Goal: Information Seeking & Learning: Learn about a topic

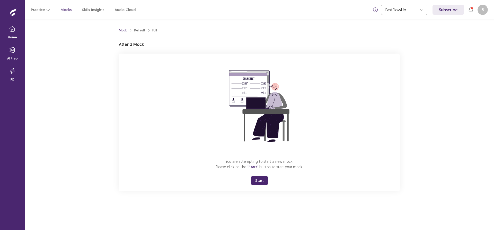
click at [257, 178] on button "Start" at bounding box center [259, 180] width 17 height 9
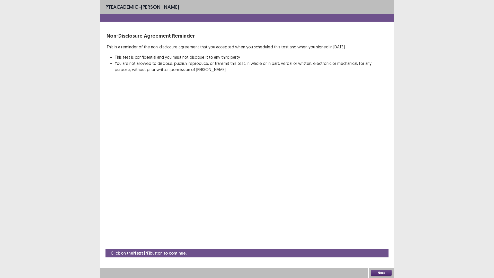
click at [386, 229] on button "Next" at bounding box center [381, 272] width 21 height 6
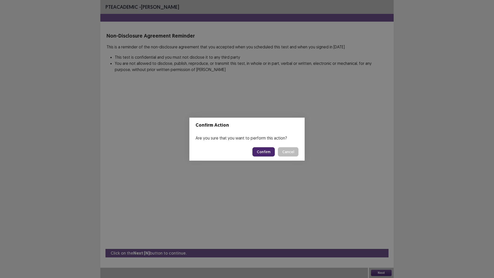
click at [258, 152] on button "Confirm" at bounding box center [263, 151] width 22 height 9
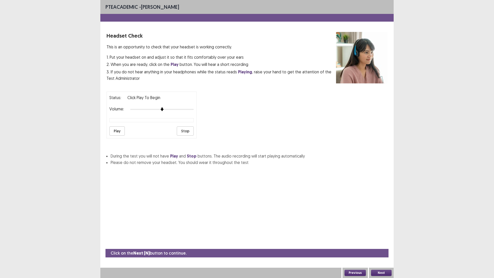
click at [121, 130] on button "Play" at bounding box center [116, 130] width 15 height 9
click at [171, 108] on div at bounding box center [161, 109] width 63 height 4
click at [181, 108] on img at bounding box center [181, 109] width 4 height 4
click at [190, 108] on div at bounding box center [161, 109] width 63 height 4
click at [210, 110] on div "Status: Click Play to Begin Volume: Play Stop" at bounding box center [246, 112] width 281 height 51
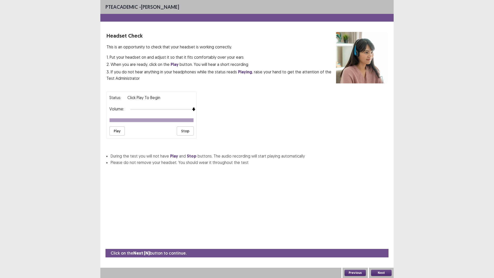
click at [125, 131] on div "Play Stop" at bounding box center [151, 130] width 84 height 9
click at [116, 130] on button "Play" at bounding box center [116, 130] width 15 height 9
click at [388, 54] on div "Headset Check This is an opportunity to check that your headset is working corr…" at bounding box center [246, 98] width 293 height 133
click at [107, 132] on div "Status: Click Play to Begin Volume: Play Stop" at bounding box center [151, 115] width 90 height 47
click at [119, 130] on button "Play" at bounding box center [116, 130] width 15 height 9
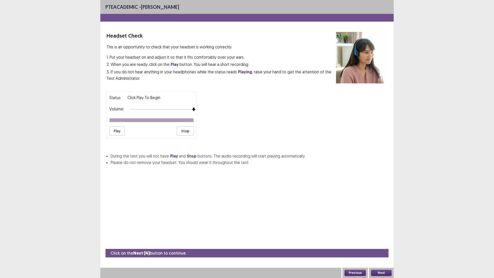
click at [383, 229] on button "Next" at bounding box center [381, 272] width 21 height 6
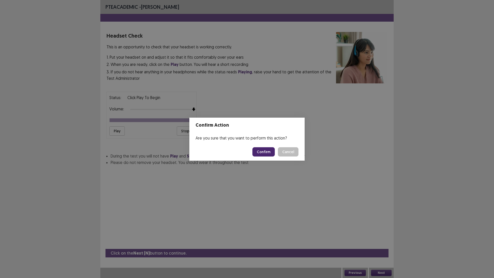
click at [260, 151] on button "Confirm" at bounding box center [263, 151] width 22 height 9
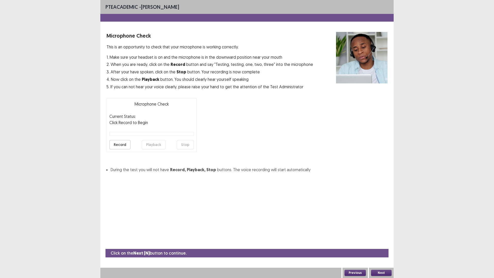
click at [124, 144] on button "Record" at bounding box center [119, 144] width 21 height 9
click at [182, 147] on button "Stop" at bounding box center [185, 144] width 17 height 9
click at [150, 145] on button "Playback" at bounding box center [154, 144] width 24 height 9
click at [385, 229] on button "Next" at bounding box center [381, 272] width 21 height 6
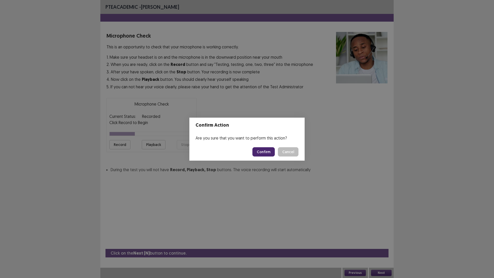
click at [268, 153] on button "Confirm" at bounding box center [263, 151] width 22 height 9
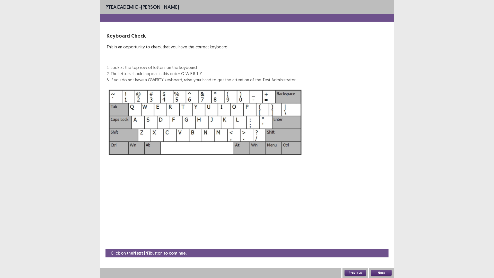
click at [378, 229] on button "Next" at bounding box center [381, 272] width 21 height 6
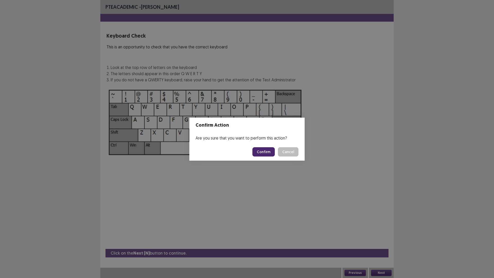
click at [265, 154] on button "Confirm" at bounding box center [263, 151] width 22 height 9
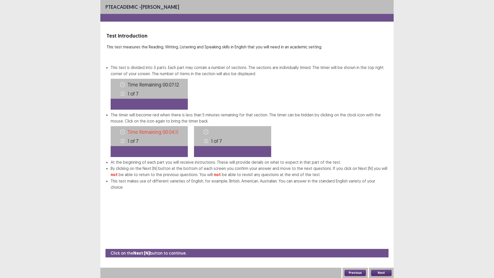
click at [381, 229] on button "Next" at bounding box center [381, 272] width 21 height 6
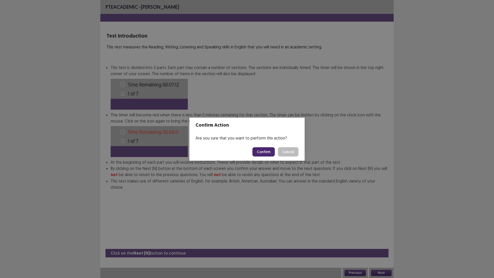
click at [265, 152] on button "Confirm" at bounding box center [263, 151] width 22 height 9
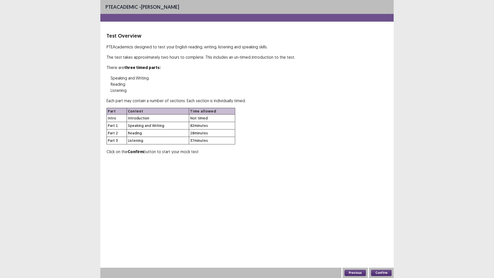
click at [205, 125] on td "82 minutes" at bounding box center [212, 125] width 46 height 7
drag, startPoint x: 195, startPoint y: 116, endPoint x: 195, endPoint y: 138, distance: 21.9
click at [195, 138] on tbody "Intro Introduction Not timed Part 1 Speaking and Writing 82 minutes Part 2 Read…" at bounding box center [171, 129] width 128 height 30
click at [375, 229] on button "Confirm" at bounding box center [381, 272] width 21 height 6
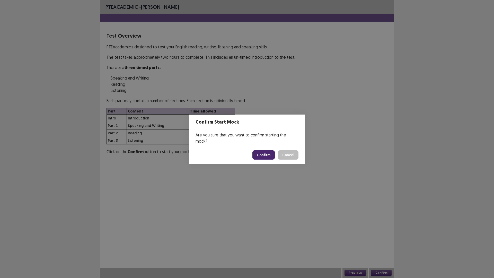
click at [268, 152] on button "Confirm" at bounding box center [263, 154] width 22 height 9
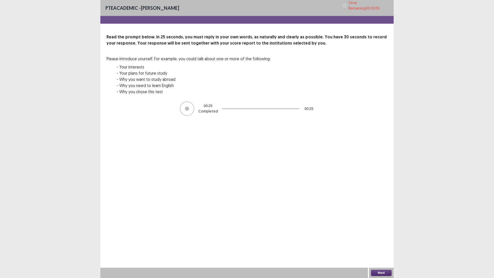
click at [386, 229] on button "Next" at bounding box center [381, 272] width 21 height 6
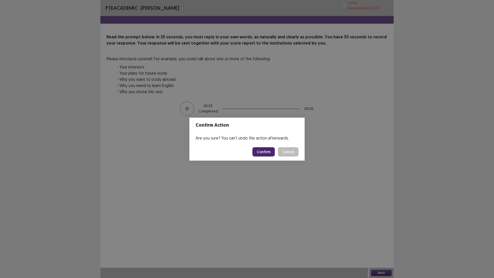
click at [257, 153] on button "Confirm" at bounding box center [263, 151] width 22 height 9
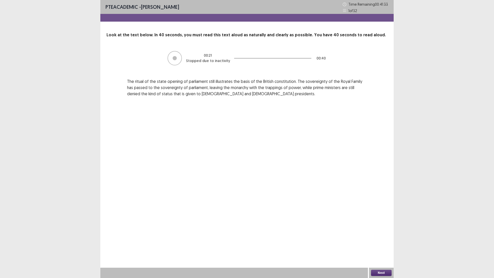
click at [377, 229] on button "Next" at bounding box center [381, 272] width 21 height 6
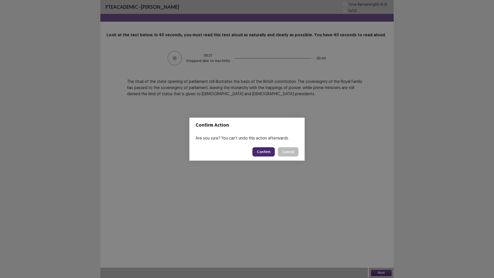
click at [260, 151] on button "Confirm" at bounding box center [263, 151] width 22 height 9
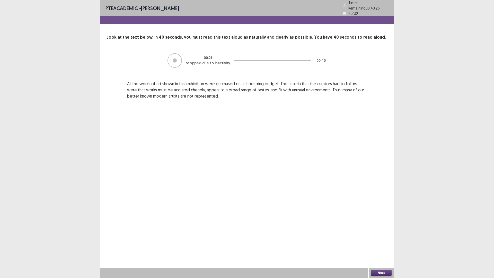
click at [378, 229] on button "Next" at bounding box center [381, 272] width 21 height 6
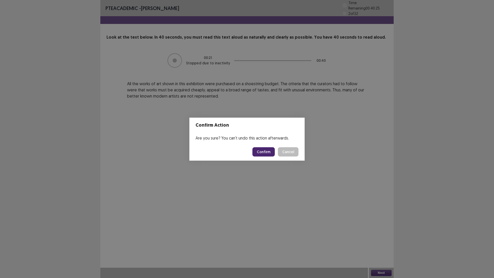
click at [264, 150] on button "Confirm" at bounding box center [263, 151] width 22 height 9
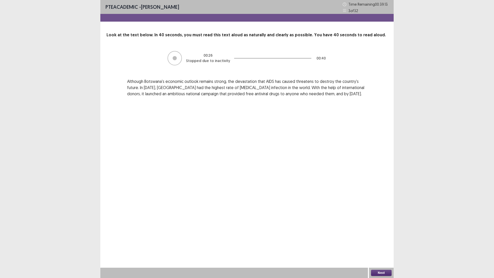
click at [373, 229] on button "Next" at bounding box center [381, 272] width 21 height 6
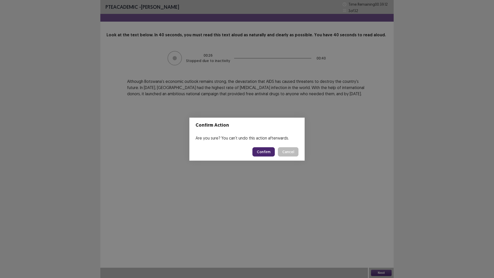
click at [267, 151] on button "Confirm" at bounding box center [263, 151] width 22 height 9
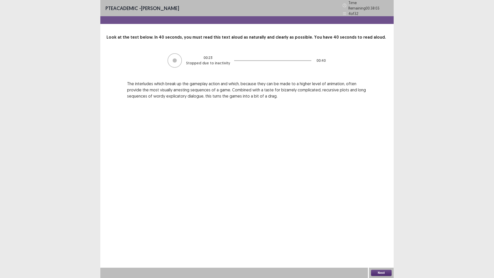
click at [375, 229] on button "Next" at bounding box center [381, 272] width 21 height 6
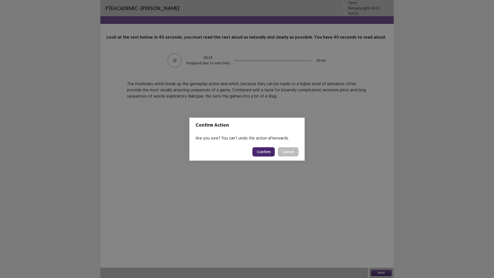
click at [269, 149] on button "Confirm" at bounding box center [263, 151] width 22 height 9
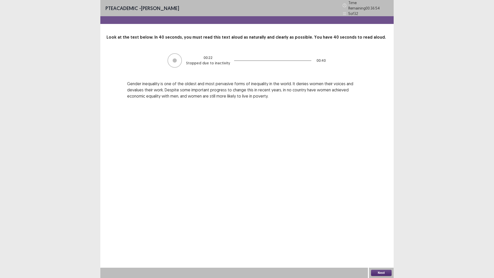
click at [387, 229] on button "Next" at bounding box center [381, 272] width 21 height 6
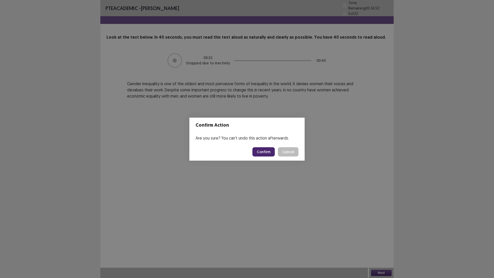
click at [265, 155] on button "Confirm" at bounding box center [263, 151] width 22 height 9
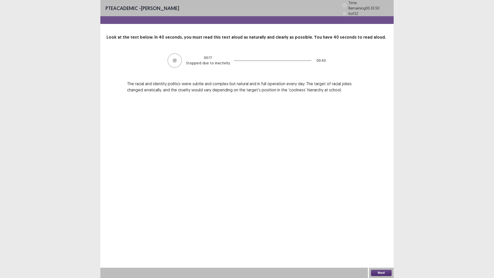
click at [379, 229] on button "Next" at bounding box center [381, 272] width 21 height 6
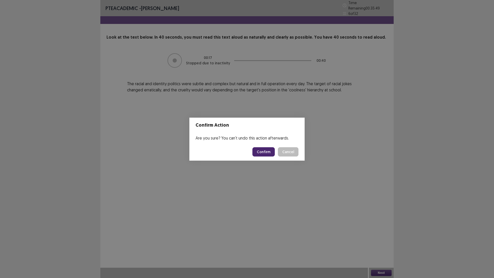
click at [264, 150] on button "Confirm" at bounding box center [263, 151] width 22 height 9
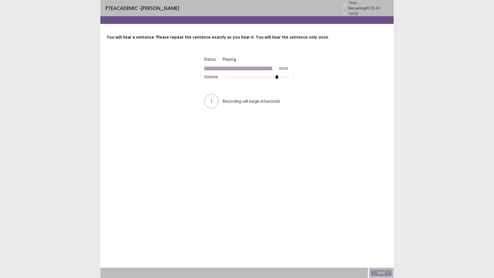
click at [277, 77] on div "Status: Playing 00:02 Volume:" at bounding box center [247, 68] width 93 height 30
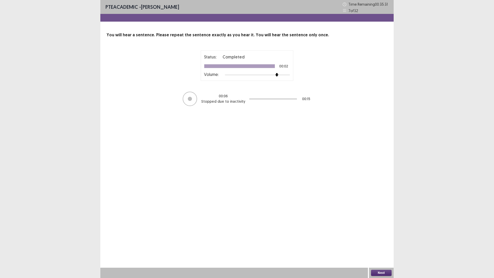
click at [377, 229] on button "Next" at bounding box center [381, 272] width 21 height 6
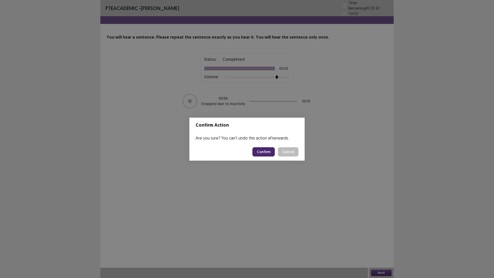
click at [262, 150] on button "Confirm" at bounding box center [263, 151] width 22 height 9
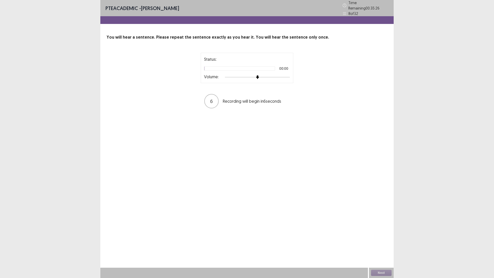
click at [278, 75] on div at bounding box center [257, 77] width 65 height 4
click at [287, 75] on div at bounding box center [257, 77] width 65 height 4
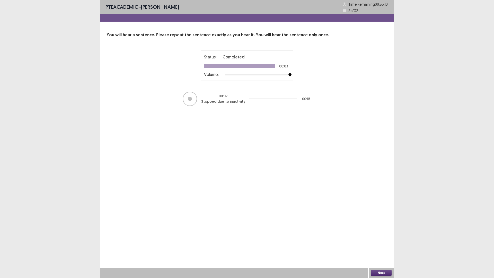
click at [374, 229] on button "Next" at bounding box center [381, 272] width 21 height 6
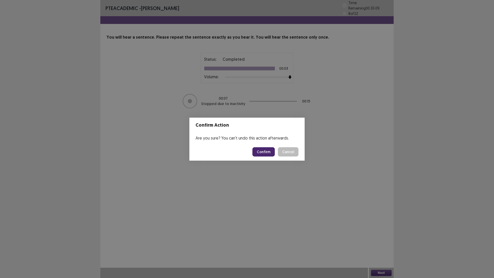
click at [265, 150] on button "Confirm" at bounding box center [263, 151] width 22 height 9
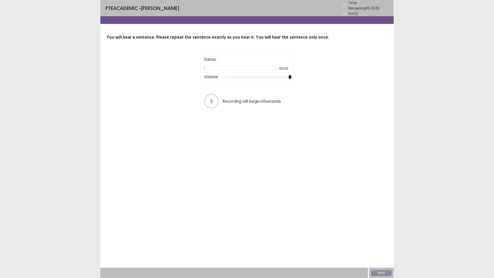
click at [288, 75] on div at bounding box center [257, 77] width 65 height 4
click at [383, 229] on button "Next" at bounding box center [381, 272] width 21 height 6
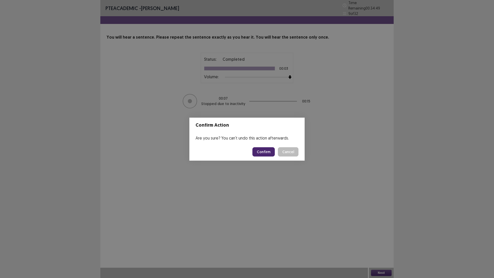
click at [267, 152] on button "Confirm" at bounding box center [263, 151] width 22 height 9
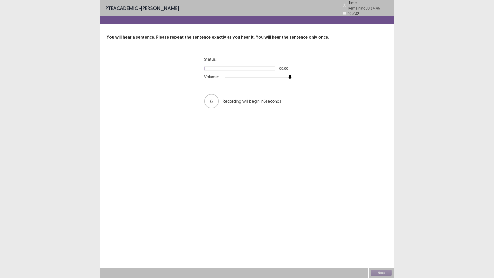
click at [289, 75] on div at bounding box center [257, 77] width 65 height 4
click at [380, 229] on button "Next" at bounding box center [381, 272] width 21 height 6
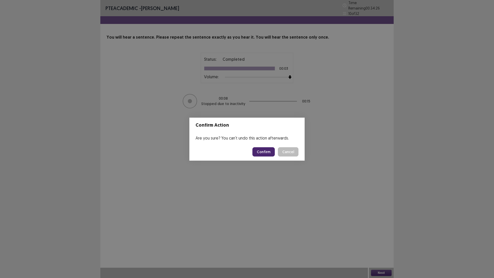
click at [259, 151] on button "Confirm" at bounding box center [263, 151] width 22 height 9
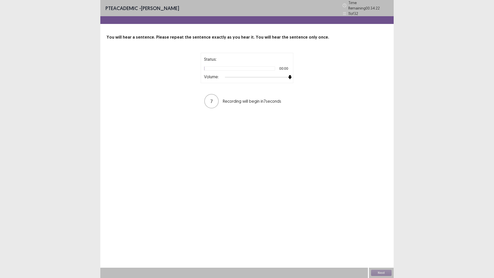
click at [288, 76] on div at bounding box center [257, 77] width 65 height 4
click at [385, 229] on div "Next" at bounding box center [381, 272] width 25 height 10
click at [385, 229] on button "Next" at bounding box center [381, 272] width 21 height 6
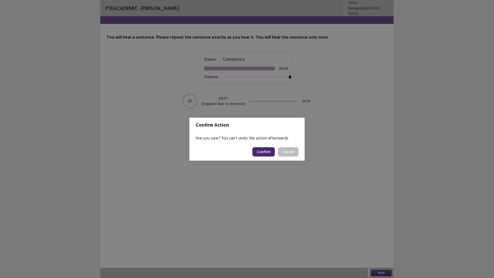
click at [260, 149] on button "Confirm" at bounding box center [263, 151] width 22 height 9
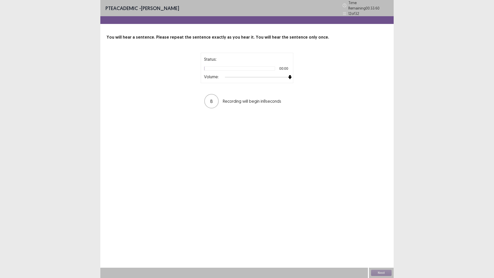
click at [287, 75] on div at bounding box center [257, 77] width 65 height 4
click at [376, 229] on button "Next" at bounding box center [381, 272] width 21 height 6
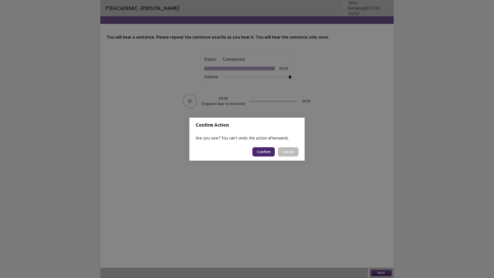
click at [269, 153] on button "Confirm" at bounding box center [263, 151] width 22 height 9
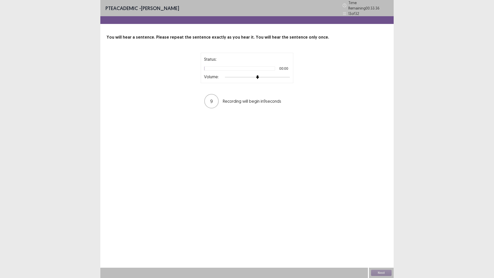
click at [291, 76] on div "Status: 00:00 Volume:" at bounding box center [247, 68] width 93 height 30
click at [287, 75] on div at bounding box center [257, 77] width 65 height 4
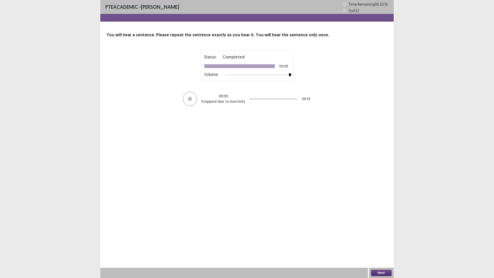
click at [381, 229] on button "Next" at bounding box center [381, 272] width 21 height 6
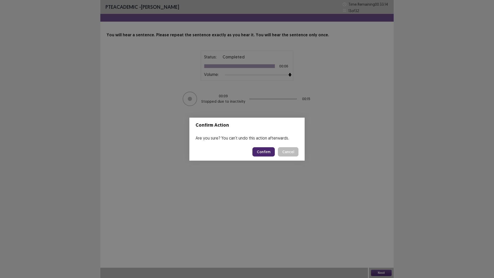
click at [262, 151] on button "Confirm" at bounding box center [263, 151] width 22 height 9
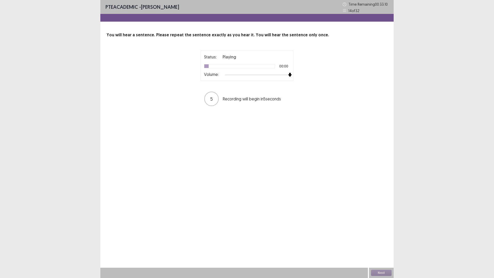
click at [289, 76] on div at bounding box center [257, 75] width 65 height 4
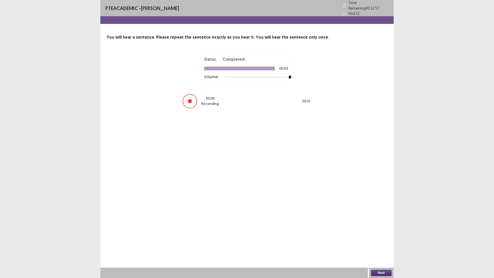
click at [383, 229] on button "Next" at bounding box center [381, 272] width 21 height 6
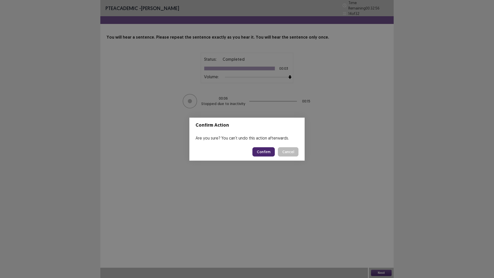
click at [259, 149] on button "Confirm" at bounding box center [263, 151] width 22 height 9
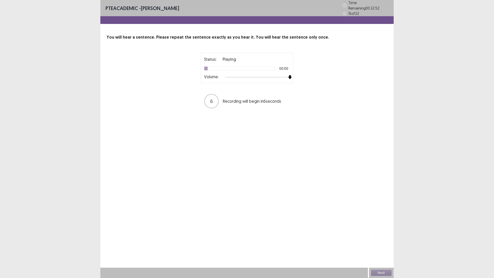
click at [289, 75] on div at bounding box center [257, 77] width 65 height 4
click at [376, 229] on button "Next" at bounding box center [381, 272] width 21 height 6
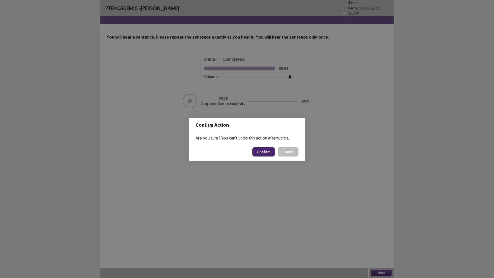
click at [267, 151] on button "Confirm" at bounding box center [263, 151] width 22 height 9
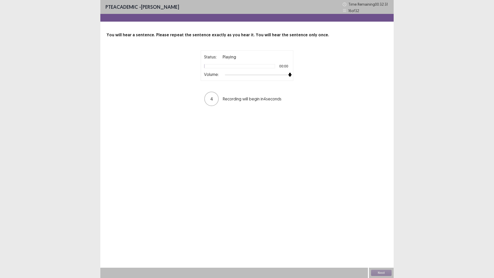
click at [288, 75] on div at bounding box center [257, 75] width 65 height 4
click at [376, 229] on button "Next" at bounding box center [381, 272] width 21 height 6
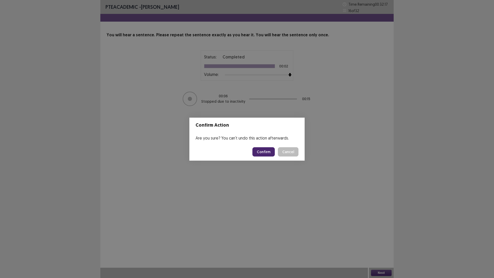
click at [267, 151] on button "Confirm" at bounding box center [263, 151] width 22 height 9
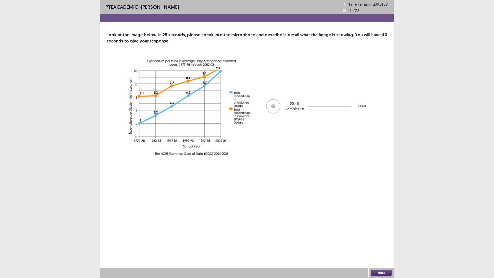
click at [380, 229] on button "Next" at bounding box center [381, 272] width 21 height 6
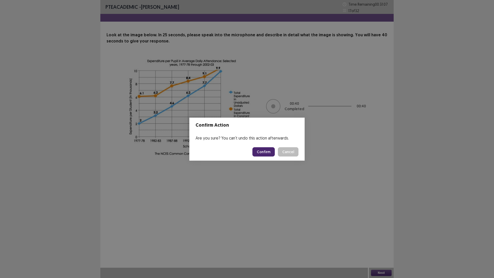
click at [260, 152] on button "Confirm" at bounding box center [263, 151] width 22 height 9
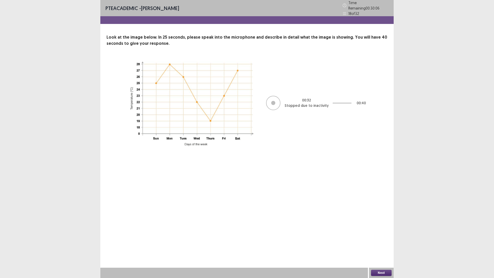
click at [373, 229] on div "Next" at bounding box center [381, 272] width 25 height 10
click at [380, 229] on button "Next" at bounding box center [381, 272] width 21 height 6
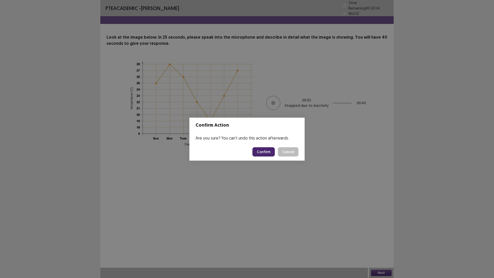
click at [261, 151] on button "Confirm" at bounding box center [263, 151] width 22 height 9
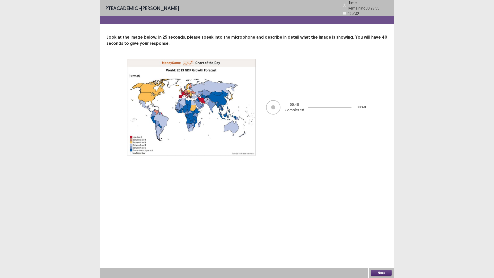
click at [387, 229] on button "Next" at bounding box center [381, 272] width 21 height 6
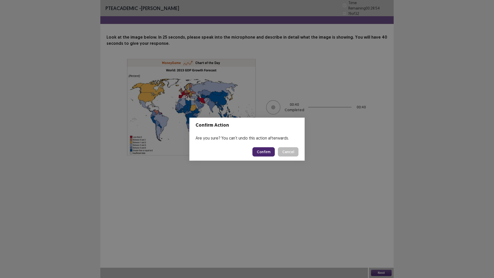
click at [261, 153] on button "Confirm" at bounding box center [263, 151] width 22 height 9
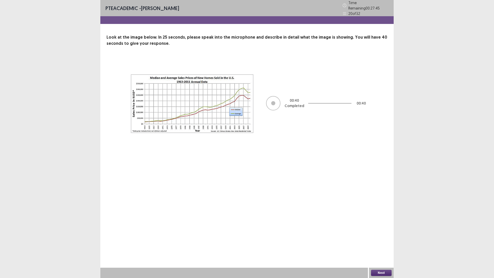
click at [380, 229] on button "Next" at bounding box center [381, 272] width 21 height 6
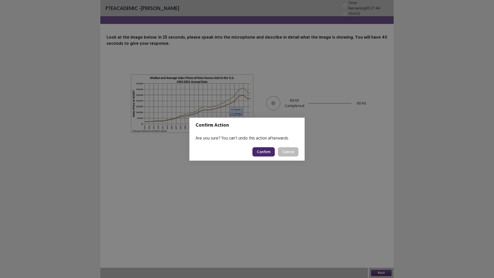
click at [265, 150] on button "Confirm" at bounding box center [263, 151] width 22 height 9
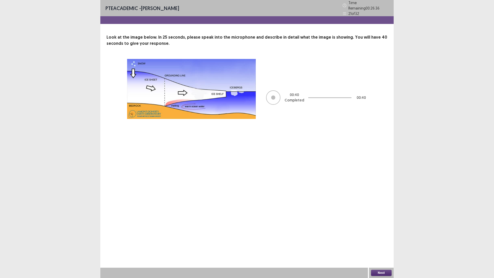
click at [379, 229] on button "Next" at bounding box center [381, 272] width 21 height 6
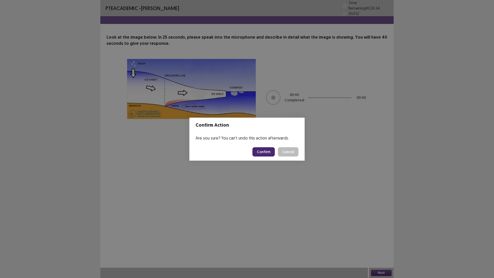
click at [270, 153] on button "Confirm" at bounding box center [263, 151] width 22 height 9
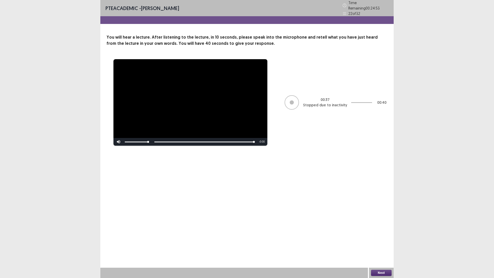
click at [374, 229] on button "Next" at bounding box center [381, 272] width 21 height 6
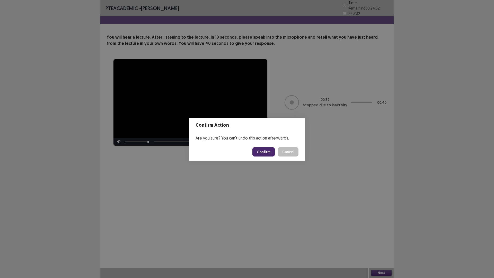
click at [268, 150] on button "Confirm" at bounding box center [263, 151] width 22 height 9
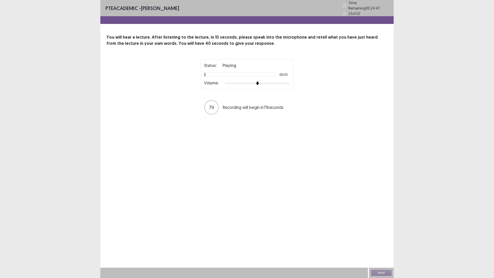
click at [288, 81] on div at bounding box center [257, 83] width 65 height 4
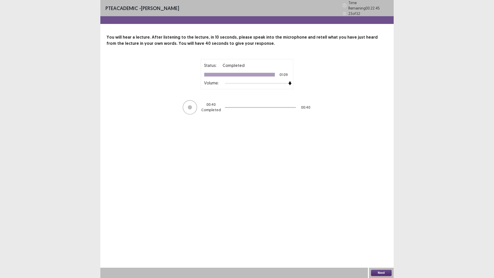
click at [379, 229] on button "Next" at bounding box center [381, 272] width 21 height 6
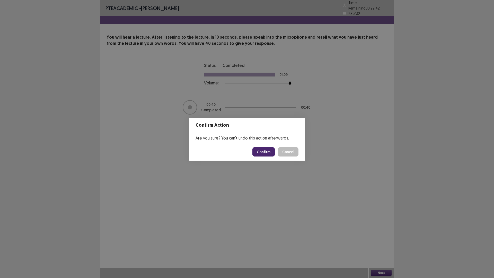
click at [259, 153] on button "Confirm" at bounding box center [263, 151] width 22 height 9
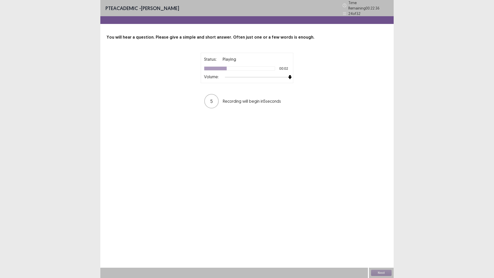
click at [297, 80] on div "Status: Playing 00:02 Volume: 5 Recording will begin in 5 seconds" at bounding box center [247, 81] width 129 height 56
click at [384, 229] on button "Next" at bounding box center [381, 272] width 21 height 6
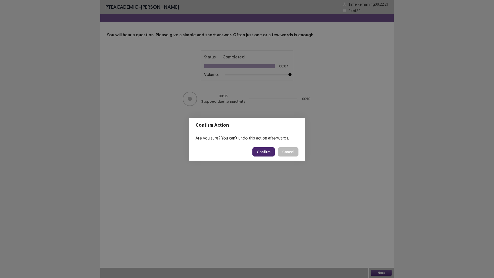
click at [268, 153] on button "Confirm" at bounding box center [263, 151] width 22 height 9
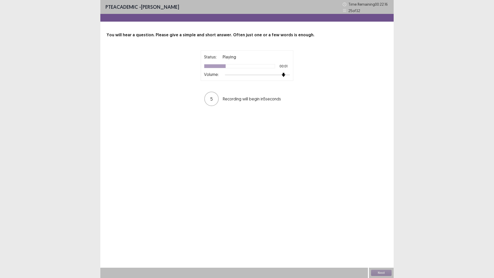
click at [285, 75] on div at bounding box center [257, 75] width 65 height 4
click at [295, 76] on div "Status: Playing 00:03 Volume: 4 Recording will begin in 4 seconds" at bounding box center [247, 78] width 129 height 56
click at [378, 229] on div "Next" at bounding box center [381, 272] width 25 height 10
click at [382, 229] on button "Next" at bounding box center [381, 272] width 21 height 6
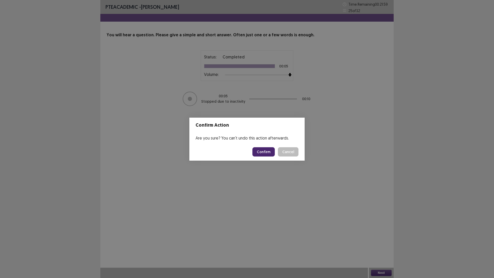
click at [259, 150] on button "Confirm" at bounding box center [263, 151] width 22 height 9
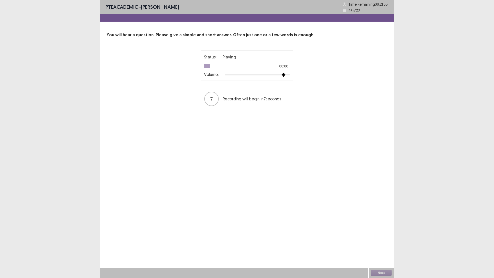
click at [285, 82] on div "Status: Playing 00:00 Volume: 7 Recording will begin in 7 seconds" at bounding box center [247, 78] width 129 height 56
click at [295, 74] on div "Status: Playing 00:01 Volume: 5 Recording will begin in 5 seconds" at bounding box center [247, 78] width 129 height 56
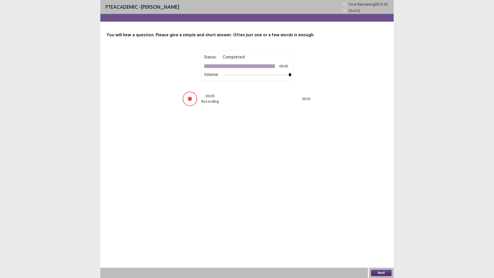
click at [389, 229] on button "Next" at bounding box center [381, 272] width 21 height 6
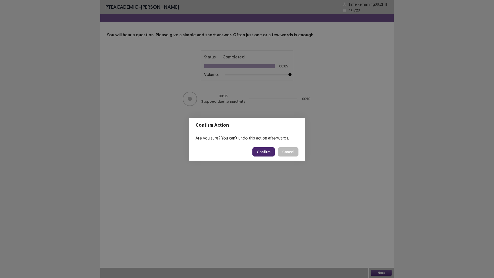
click at [267, 156] on button "Confirm" at bounding box center [263, 151] width 22 height 9
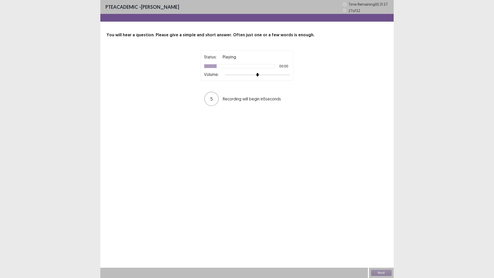
click at [284, 74] on div at bounding box center [257, 75] width 65 height 4
click at [292, 75] on img at bounding box center [290, 75] width 4 height 4
click at [383, 229] on button "Next" at bounding box center [381, 272] width 21 height 6
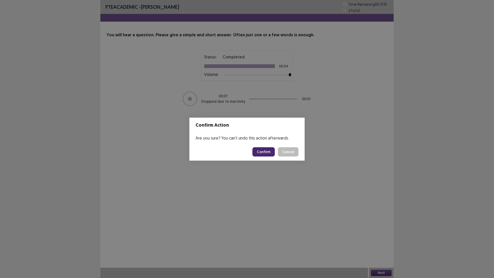
click at [269, 152] on button "Confirm" at bounding box center [263, 151] width 22 height 9
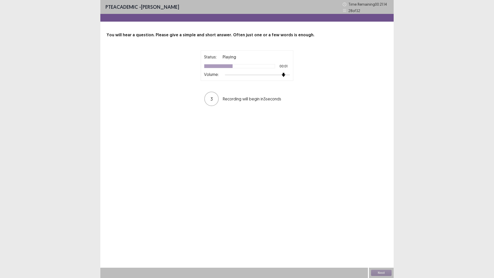
click at [283, 77] on div at bounding box center [257, 75] width 65 height 4
click at [294, 72] on div "Status: Playing 00:02 Volume: 2 Recording will begin in 2 seconds" at bounding box center [247, 78] width 129 height 56
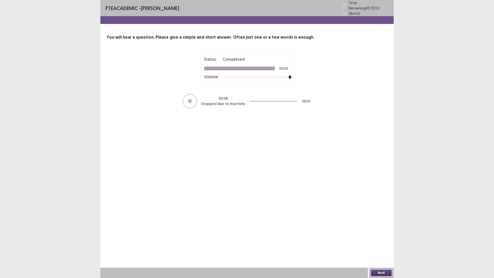
click at [377, 229] on button "Next" at bounding box center [381, 272] width 21 height 6
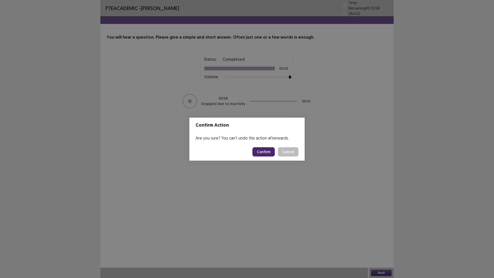
click at [264, 151] on button "Confirm" at bounding box center [263, 151] width 22 height 9
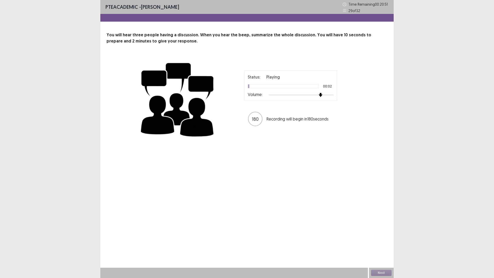
click at [318, 96] on div at bounding box center [300, 95] width 65 height 4
click at [386, 229] on button "Next" at bounding box center [381, 272] width 21 height 6
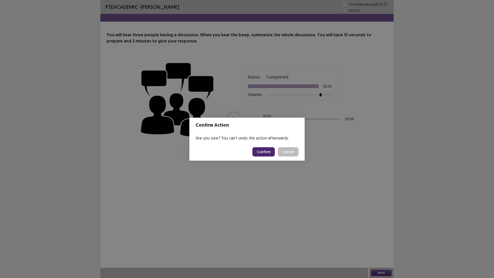
click at [261, 151] on button "Confirm" at bounding box center [263, 151] width 22 height 9
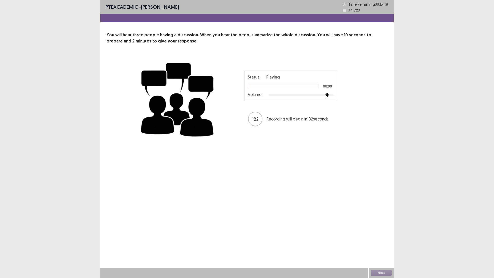
click at [329, 95] on div at bounding box center [300, 94] width 65 height 1
click at [387, 229] on button "Next" at bounding box center [381, 272] width 21 height 6
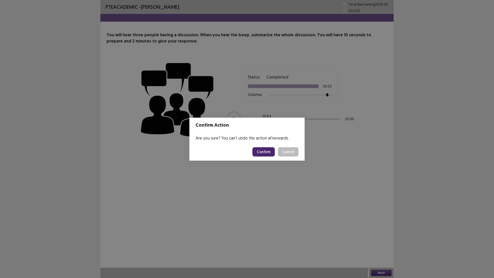
click at [272, 149] on button "Confirm" at bounding box center [263, 151] width 22 height 9
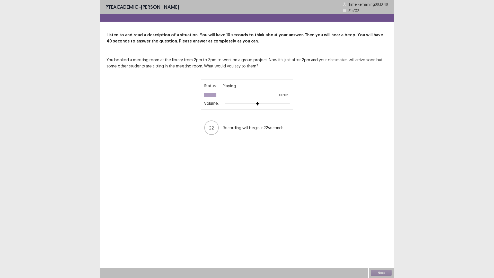
click at [281, 104] on div at bounding box center [257, 104] width 65 height 4
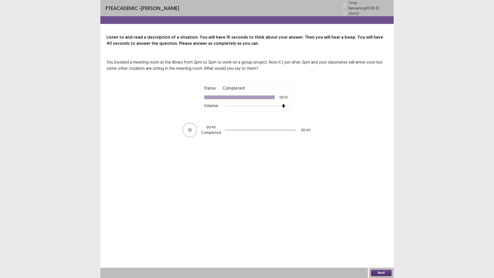
click at [384, 229] on button "Next" at bounding box center [381, 272] width 21 height 6
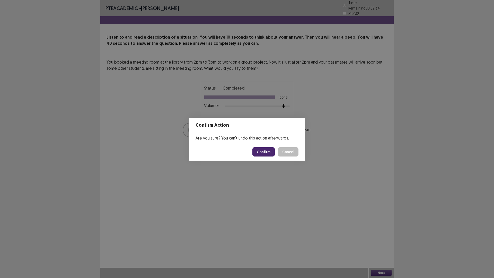
click at [262, 151] on button "Confirm" at bounding box center [263, 151] width 22 height 9
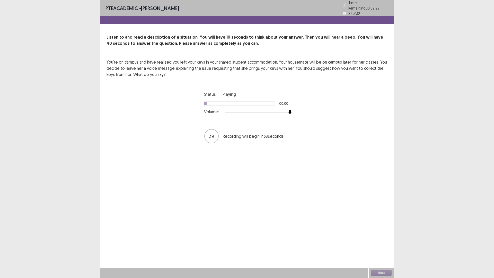
click at [288, 110] on div at bounding box center [257, 112] width 65 height 4
click at [282, 111] on div at bounding box center [257, 112] width 65 height 4
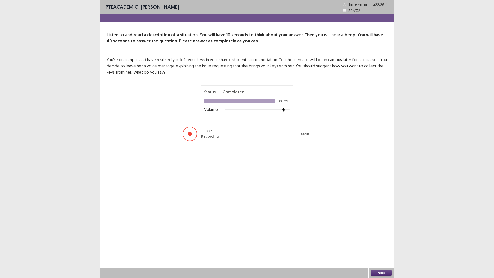
click at [385, 229] on button "Next" at bounding box center [381, 272] width 21 height 6
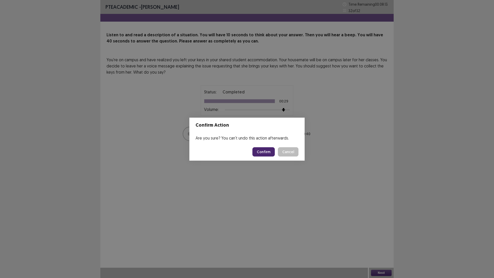
click at [258, 152] on button "Confirm" at bounding box center [263, 151] width 22 height 9
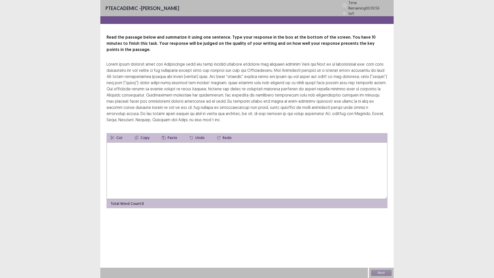
click at [325, 151] on textarea at bounding box center [246, 170] width 281 height 57
drag, startPoint x: 106, startPoint y: 54, endPoint x: 192, endPoint y: 102, distance: 98.3
click at [190, 102] on div "Read the passage below and summarize it using one sentence. Type your response …" at bounding box center [246, 121] width 293 height 174
click at [160, 148] on textarea at bounding box center [246, 170] width 281 height 57
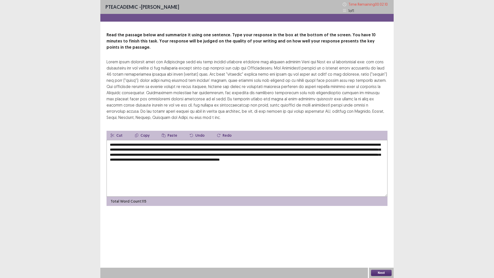
click at [299, 155] on textarea "**********" at bounding box center [246, 168] width 281 height 57
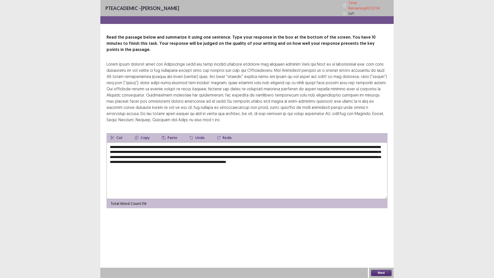
click at [235, 159] on textarea "**********" at bounding box center [246, 170] width 281 height 57
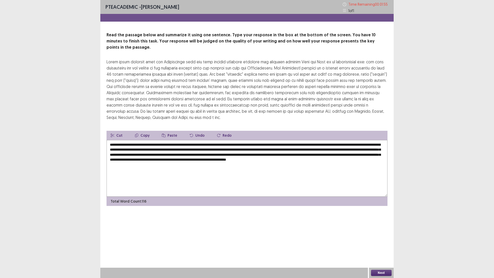
click at [272, 154] on textarea "**********" at bounding box center [246, 168] width 281 height 57
type textarea "**********"
click at [387, 229] on button "Next" at bounding box center [381, 272] width 21 height 6
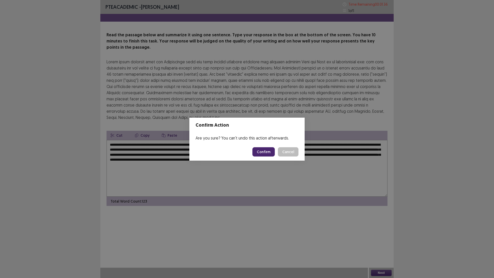
click at [259, 149] on button "Confirm" at bounding box center [263, 151] width 22 height 9
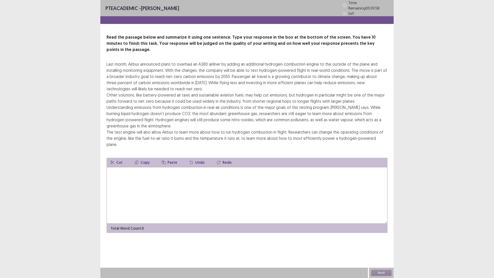
click at [228, 167] on textarea at bounding box center [246, 195] width 281 height 57
drag, startPoint x: 215, startPoint y: 117, endPoint x: 212, endPoint y: 129, distance: 12.7
click at [214, 122] on div "Last month, Airbus announced plans to overhaul an A380 airliner by adding an ad…" at bounding box center [246, 104] width 281 height 86
drag, startPoint x: 308, startPoint y: 129, endPoint x: 120, endPoint y: 67, distance: 198.2
click at [124, 79] on div "Last month, Airbus announced plans to overhaul an A380 airliner by adding an ad…" at bounding box center [246, 104] width 281 height 86
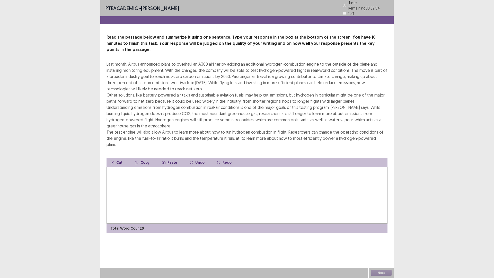
click at [112, 61] on div "Last month, Airbus announced plans to overhaul an A380 airliner by adding an ad…" at bounding box center [246, 104] width 281 height 86
click at [132, 167] on textarea at bounding box center [246, 195] width 281 height 57
type textarea "*"
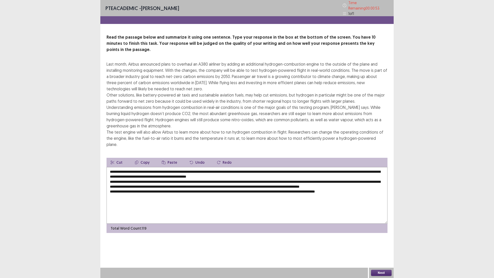
type textarea "**********"
click at [387, 229] on button "Next" at bounding box center [381, 272] width 21 height 6
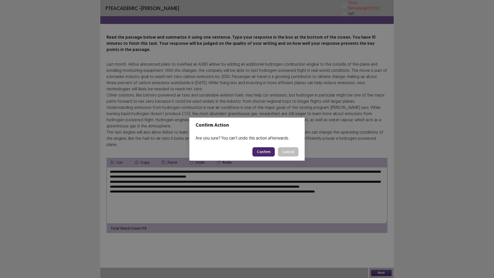
click at [258, 156] on button "Confirm" at bounding box center [263, 151] width 22 height 9
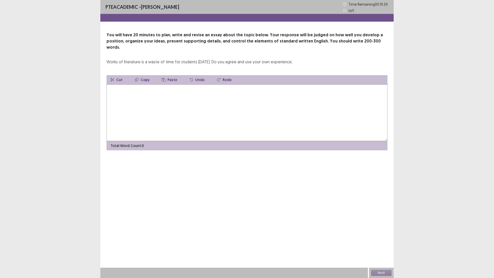
click at [205, 94] on textarea at bounding box center [246, 112] width 281 height 57
type textarea "*"
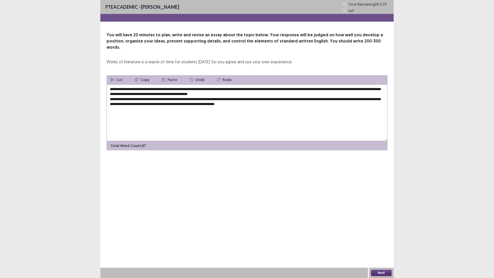
click at [313, 103] on textarea "**********" at bounding box center [246, 112] width 281 height 57
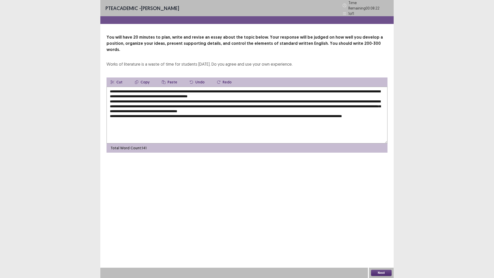
drag, startPoint x: 312, startPoint y: 103, endPoint x: 279, endPoint y: 113, distance: 34.7
click at [279, 113] on textarea "**********" at bounding box center [246, 115] width 281 height 57
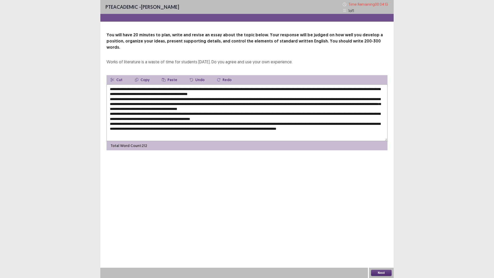
type textarea "**********"
click at [384, 229] on button "Next" at bounding box center [381, 272] width 21 height 6
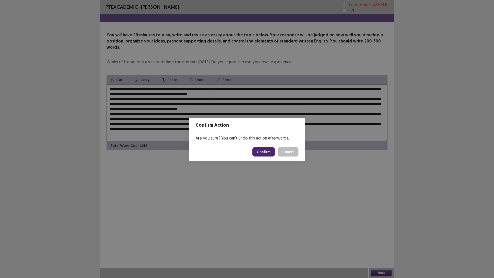
click at [273, 151] on button "Confirm" at bounding box center [263, 151] width 22 height 9
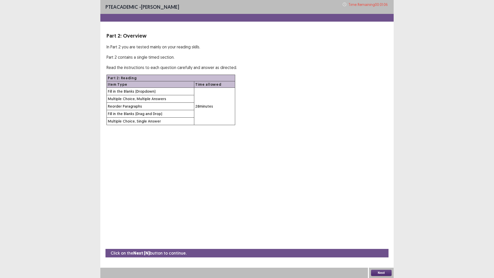
click at [375, 229] on button "Next" at bounding box center [381, 272] width 21 height 6
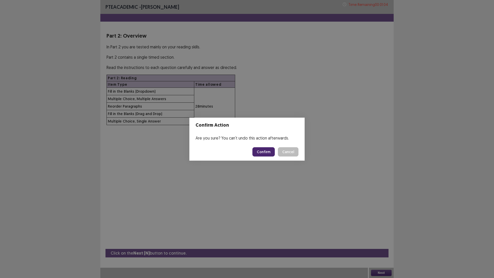
click at [288, 154] on button "Cancel" at bounding box center [288, 151] width 21 height 9
click at [269, 155] on button "Confirm" at bounding box center [263, 151] width 22 height 9
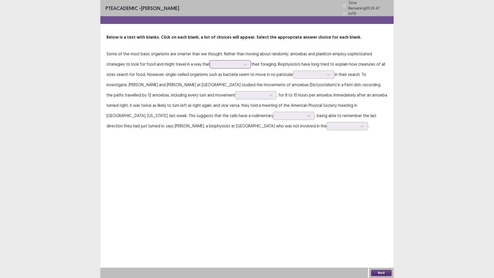
click at [245, 65] on div at bounding box center [245, 64] width 8 height 8
click at [228, 95] on div "optimises" at bounding box center [230, 93] width 41 height 14
click at [313, 76] on div at bounding box center [313, 74] width 41 height 8
click at [316, 74] on div at bounding box center [310, 74] width 27 height 5
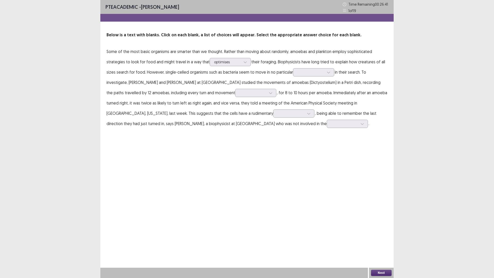
click at [351, 76] on p "Some of the most basic organisms are smarter than we thought. Rather than movin…" at bounding box center [246, 87] width 281 height 82
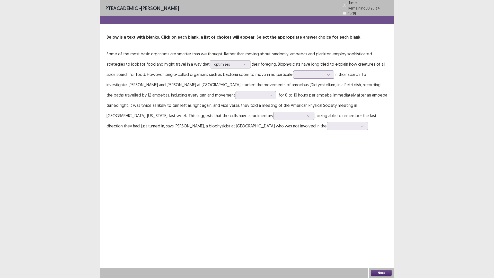
click at [325, 72] on div at bounding box center [328, 75] width 8 height 8
click at [326, 73] on icon at bounding box center [328, 75] width 4 height 4
click at [327, 73] on icon at bounding box center [328, 75] width 4 height 4
click at [308, 114] on div "pattern" at bounding box center [313, 118] width 41 height 14
click at [329, 76] on div "pattern" at bounding box center [313, 74] width 41 height 8
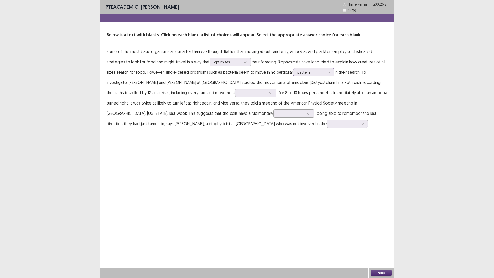
click at [329, 70] on icon at bounding box center [328, 72] width 4 height 4
click at [343, 90] on p "Some of the most basic organisms are smarter than we thought. Rather than movin…" at bounding box center [246, 87] width 281 height 82
click at [267, 94] on div at bounding box center [271, 93] width 8 height 8
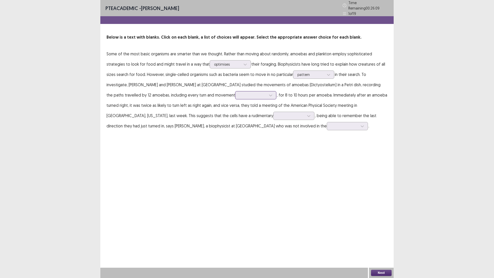
click at [267, 91] on div at bounding box center [271, 95] width 8 height 8
click at [235, 123] on div "straight ahead" at bounding box center [255, 124] width 41 height 14
click at [286, 89] on p "Some of the most basic organisms are smarter than we thought. Rather than movin…" at bounding box center [246, 90] width 281 height 82
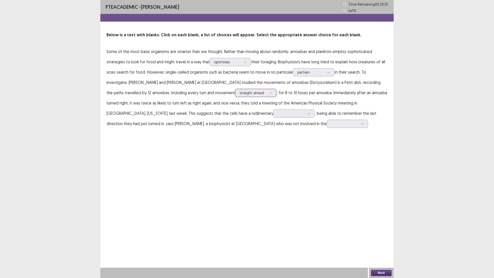
click at [267, 95] on div at bounding box center [271, 93] width 8 height 8
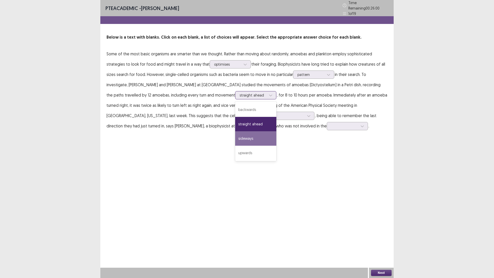
click at [235, 135] on div "sideways" at bounding box center [255, 138] width 41 height 14
click at [267, 93] on div at bounding box center [271, 95] width 8 height 8
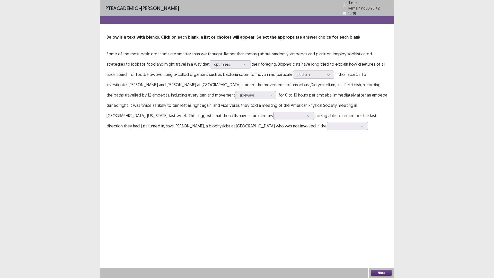
click at [298, 103] on p "Some of the most basic organisms are smarter than we thought. Rather than movin…" at bounding box center [246, 90] width 281 height 82
click at [305, 112] on div at bounding box center [309, 116] width 8 height 8
click at [269, 93] on icon at bounding box center [271, 95] width 4 height 4
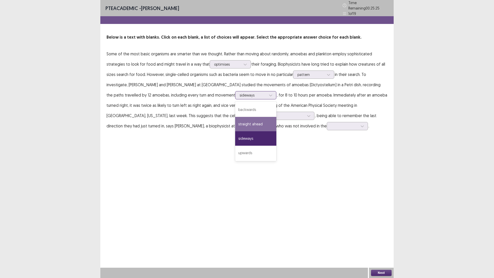
click at [235, 120] on div "straight ahead" at bounding box center [255, 124] width 41 height 14
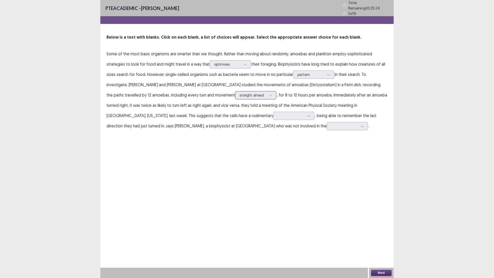
click at [239, 94] on div at bounding box center [252, 95] width 27 height 5
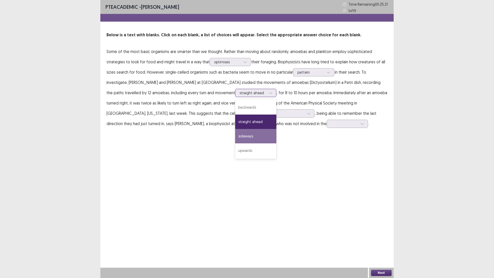
click at [235, 137] on div "sideways" at bounding box center [255, 136] width 41 height 14
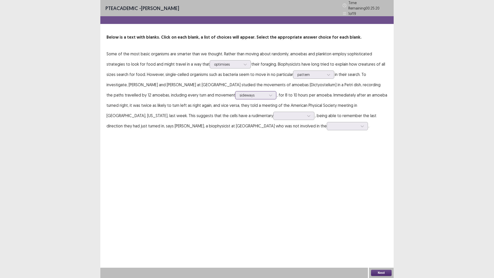
click at [239, 96] on div "sideways" at bounding box center [252, 95] width 27 height 8
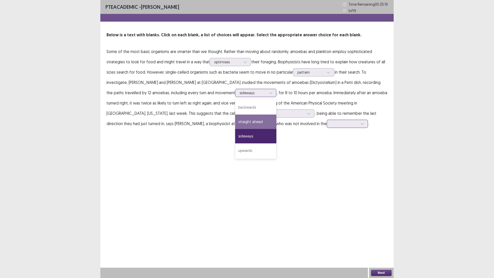
click at [235, 122] on div "straight ahead" at bounding box center [255, 121] width 41 height 14
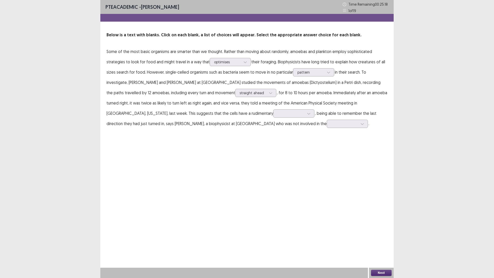
click at [313, 109] on p "Some of the most basic organisms are smarter than we thought. Rather than movin…" at bounding box center [246, 87] width 281 height 82
click at [239, 94] on div at bounding box center [252, 92] width 27 height 5
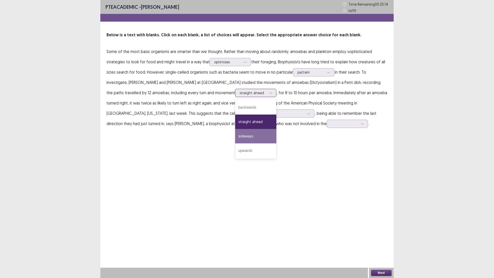
click at [235, 138] on div "sideways" at bounding box center [255, 136] width 41 height 14
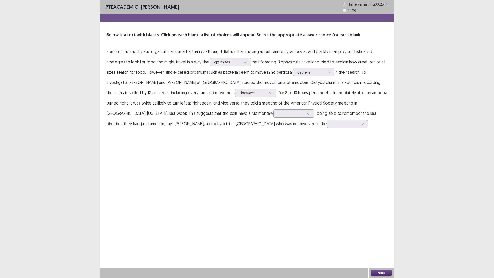
click at [277, 105] on p "Some of the most basic organisms are smarter than we thought. Rather than movin…" at bounding box center [246, 87] width 281 height 82
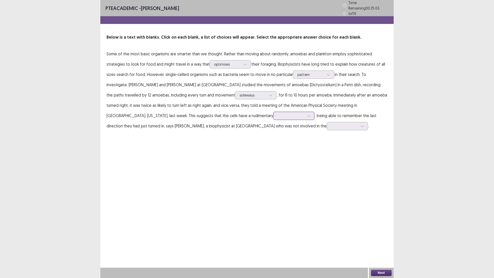
click at [307, 114] on icon at bounding box center [309, 116] width 4 height 4
click at [273, 142] on div "intelligence" at bounding box center [293, 144] width 41 height 14
click at [277, 113] on div at bounding box center [290, 115] width 27 height 5
click at [286, 120] on p "Some of the most basic organisms are smarter than we thought. Rather than movin…" at bounding box center [246, 90] width 281 height 82
click at [273, 112] on div "intelligence" at bounding box center [293, 116] width 41 height 8
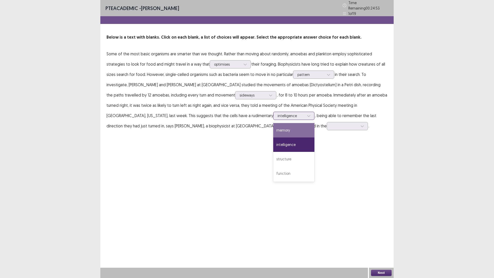
click at [273, 129] on div "memory" at bounding box center [293, 130] width 41 height 14
click at [331, 124] on input "text" at bounding box center [331, 126] width 1 height 4
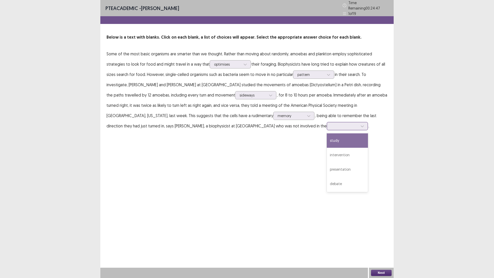
click at [326, 139] on div "study" at bounding box center [346, 140] width 41 height 14
click at [330, 125] on div "study" at bounding box center [344, 126] width 28 height 8
click at [363, 199] on div "PTE academic - [PERSON_NAME] Time Remaining 00 : 24 : 39 1 of 19 Below is a tex…" at bounding box center [246, 139] width 293 height 278
click at [380, 229] on button "Next" at bounding box center [381, 272] width 21 height 6
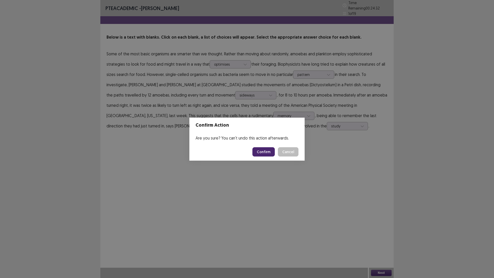
click at [269, 153] on button "Confirm" at bounding box center [263, 151] width 22 height 9
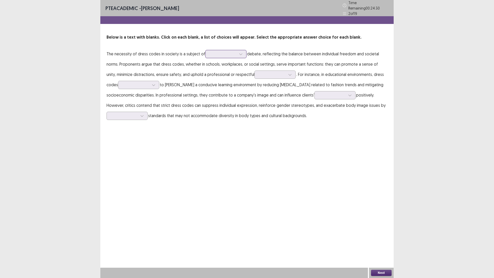
click at [230, 52] on div at bounding box center [223, 53] width 27 height 5
click at [192, 75] on p "The necessity of dress codes in society is a subject of debate, reflecting the …" at bounding box center [246, 85] width 281 height 72
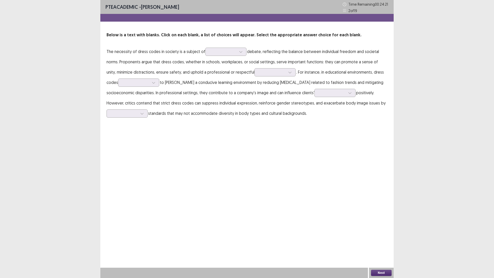
click at [222, 56] on p "The necessity of dress codes in society is a subject of debate, reflecting the …" at bounding box center [246, 82] width 281 height 72
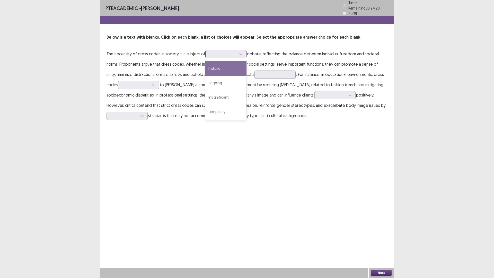
click at [225, 51] on div at bounding box center [223, 53] width 27 height 5
click at [218, 80] on div "ongoing" at bounding box center [225, 83] width 41 height 14
click at [230, 52] on div at bounding box center [223, 53] width 27 height 5
click at [224, 64] on div "historic" at bounding box center [225, 68] width 41 height 14
click at [233, 54] on div at bounding box center [223, 53] width 27 height 5
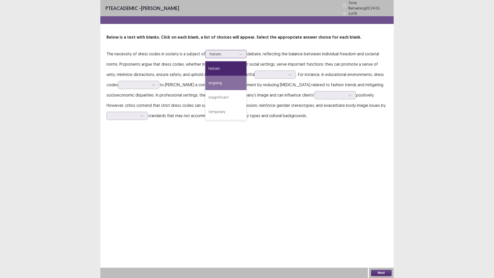
click at [225, 77] on div "ongoing" at bounding box center [225, 83] width 41 height 14
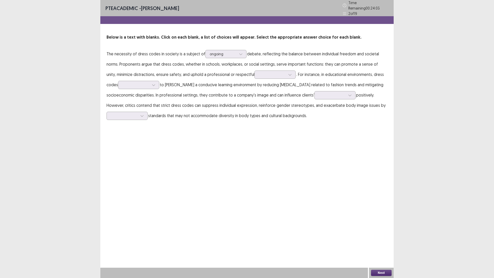
click at [293, 57] on p "The necessity of dress codes in society is a subject of option ongoing, selecte…" at bounding box center [246, 85] width 281 height 72
click at [259, 72] on div at bounding box center [272, 74] width 27 height 5
click at [264, 118] on div "atmosphere" at bounding box center [274, 118] width 41 height 14
click at [286, 74] on div at bounding box center [290, 75] width 8 height 8
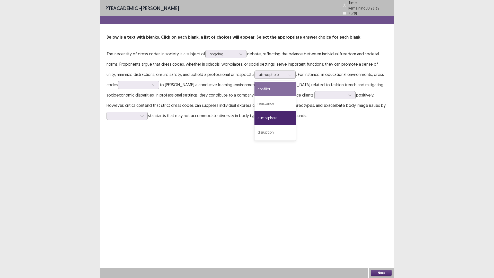
click at [203, 96] on p "The necessity of dress codes in society is a subject of ongoing debate, reflect…" at bounding box center [246, 85] width 281 height 72
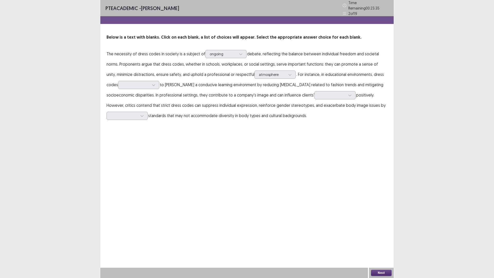
click at [146, 87] on p "The necessity of dress codes in society is a subject of ongoing debate, reflect…" at bounding box center [246, 85] width 281 height 72
click at [150, 85] on div at bounding box center [154, 85] width 8 height 8
click at [137, 98] on div "are believed" at bounding box center [138, 99] width 41 height 14
click at [176, 102] on p "The necessity of dress codes in society is a subject of ongoing debate, reflect…" at bounding box center [246, 85] width 281 height 72
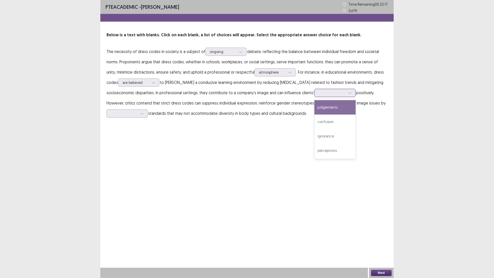
click at [319, 94] on div at bounding box center [332, 92] width 27 height 5
click at [314, 108] on div "judgements" at bounding box center [334, 107] width 41 height 14
click at [320, 97] on p "The necessity of dress codes in society is a subject of ongoing debate, reflect…" at bounding box center [246, 82] width 281 height 72
click at [346, 92] on div at bounding box center [350, 93] width 8 height 8
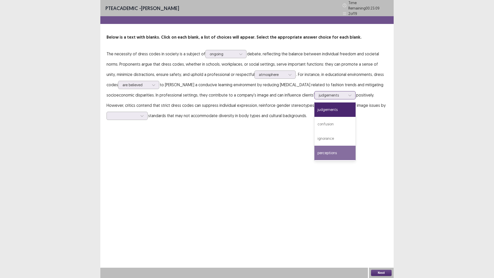
click at [314, 149] on div "perceptions" at bounding box center [334, 153] width 41 height 14
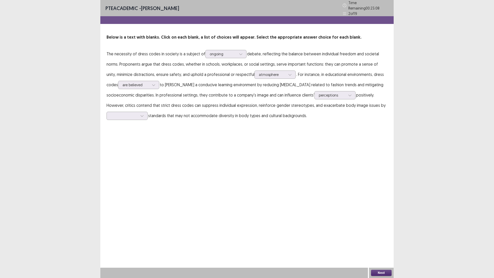
click at [318, 118] on p "The necessity of dress codes in society is a subject of ongoing debate, reflect…" at bounding box center [246, 85] width 281 height 72
click at [139, 112] on div at bounding box center [142, 116] width 8 height 8
click at [136, 128] on div "imposing" at bounding box center [126, 130] width 41 height 14
click at [136, 128] on div "PTE academic - [PERSON_NAME] Time Remaining 00 : 22 : 36 2 of 19 Below is a tex…" at bounding box center [246, 65] width 293 height 131
click at [319, 96] on div "perceptions" at bounding box center [332, 95] width 27 height 8
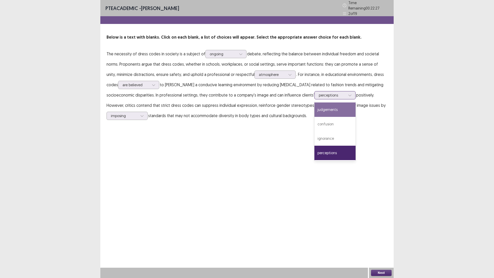
click at [314, 108] on div "judgements" at bounding box center [334, 109] width 41 height 14
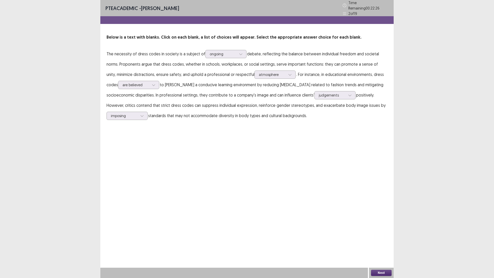
click at [315, 137] on div "PTE academic - [PERSON_NAME] Time Remaining 00 : 22 : 26 2 of 19 Below is a tex…" at bounding box center [246, 139] width 293 height 278
click at [318, 96] on div "judgements" at bounding box center [332, 95] width 28 height 8
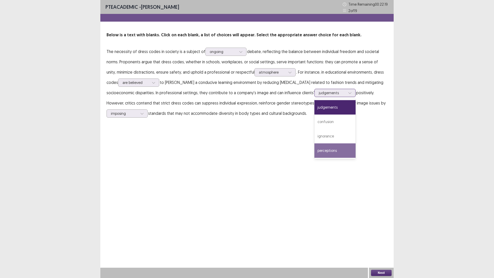
click at [314, 151] on div "perceptions" at bounding box center [334, 150] width 41 height 14
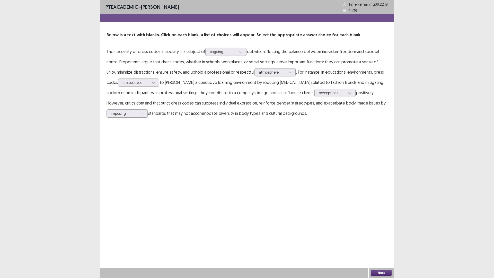
click at [370, 216] on div "PTE academic - [PERSON_NAME] Time Remaining 00 : 22 : 18 2 of 19 Below is a tex…" at bounding box center [246, 139] width 293 height 278
click at [389, 229] on button "Next" at bounding box center [381, 272] width 21 height 6
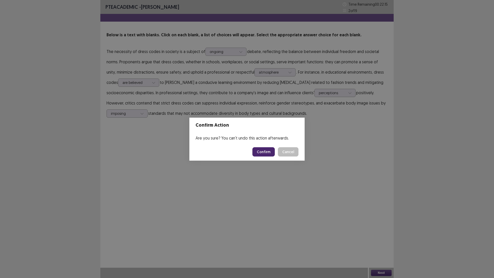
click at [295, 149] on button "Cancel" at bounding box center [288, 151] width 21 height 9
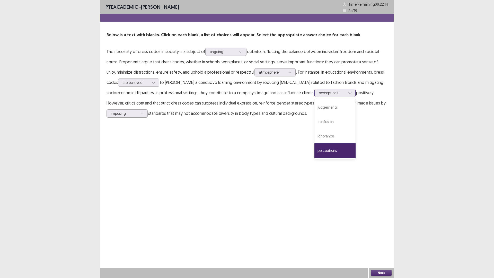
click at [318, 93] on div "perceptions" at bounding box center [332, 93] width 28 height 8
click at [314, 114] on div "judgements" at bounding box center [334, 107] width 41 height 14
click at [375, 229] on button "Next" at bounding box center [381, 272] width 21 height 6
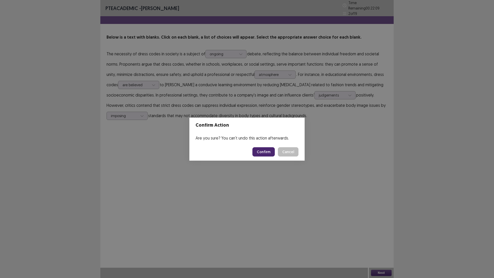
click at [271, 151] on button "Confirm" at bounding box center [263, 151] width 22 height 9
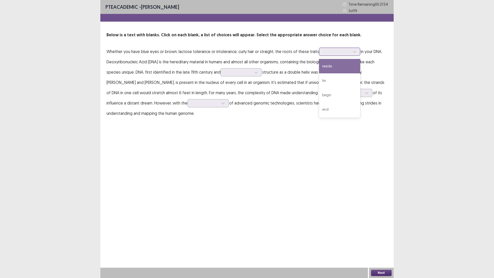
click at [352, 52] on icon at bounding box center [354, 52] width 4 height 4
click at [330, 78] on div "lie" at bounding box center [339, 80] width 41 height 14
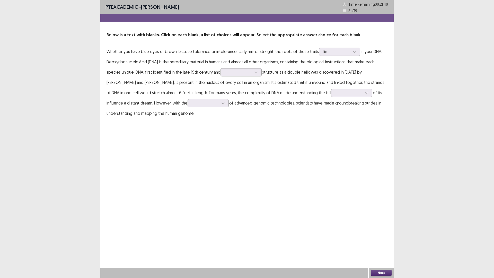
click at [307, 71] on p "Whether you have blue eyes or brown, lactose tolerance or intolerance, curly ha…" at bounding box center [246, 82] width 281 height 72
click at [354, 51] on div at bounding box center [354, 52] width 8 height 8
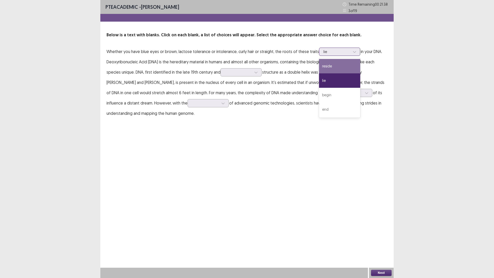
click at [346, 66] on div "reside" at bounding box center [339, 66] width 41 height 14
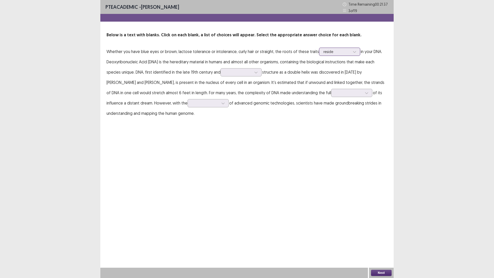
click at [348, 52] on div "reside" at bounding box center [337, 52] width 28 height 8
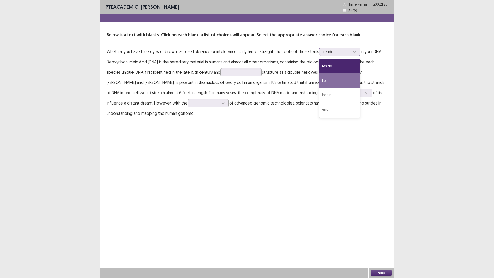
click at [336, 78] on div "lie" at bounding box center [339, 80] width 41 height 14
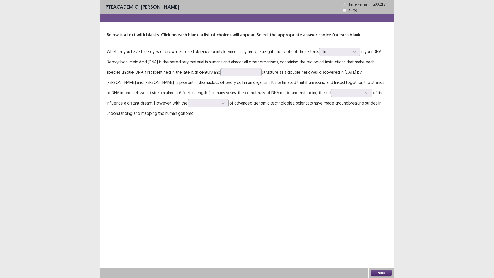
drag, startPoint x: 107, startPoint y: 62, endPoint x: 161, endPoint y: 61, distance: 53.7
click at [161, 61] on div "Below is a text with blanks. Click on each blank, a list of choices will appear…" at bounding box center [246, 75] width 293 height 86
click at [252, 74] on div at bounding box center [256, 72] width 8 height 8
click at [237, 117] on div "whose" at bounding box center [240, 115] width 41 height 14
click at [237, 115] on p "Whether you have blue eyes or brown, lactose tolerance or intolerance, curly ha…" at bounding box center [246, 82] width 281 height 72
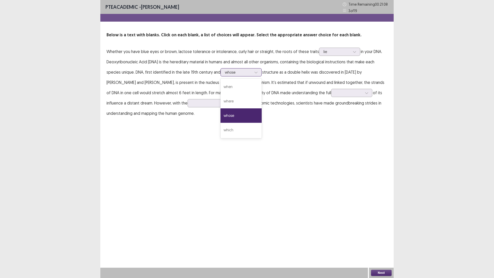
click at [255, 68] on div "whose" at bounding box center [240, 72] width 41 height 8
click at [248, 43] on div "Below is a text with blanks. Click on each blank, a list of choices will appear…" at bounding box center [246, 75] width 293 height 86
click at [237, 74] on div at bounding box center [238, 72] width 27 height 5
click at [238, 128] on div "which" at bounding box center [240, 130] width 41 height 14
click at [253, 74] on div at bounding box center [256, 72] width 8 height 8
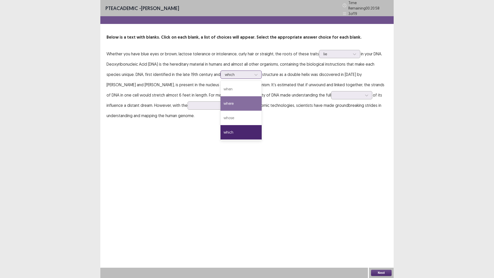
click at [250, 103] on div "where" at bounding box center [240, 103] width 41 height 14
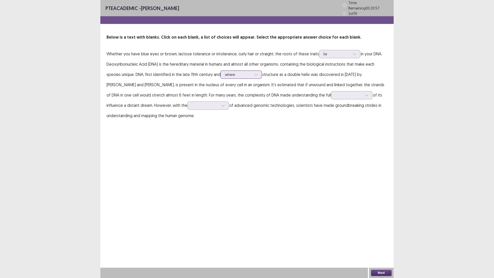
click at [251, 72] on div at bounding box center [238, 74] width 27 height 5
click at [245, 86] on div "when" at bounding box center [240, 89] width 41 height 14
click at [258, 74] on div at bounding box center [256, 75] width 8 height 8
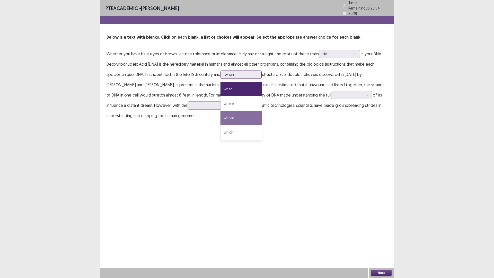
click at [250, 118] on div "whose" at bounding box center [240, 118] width 41 height 14
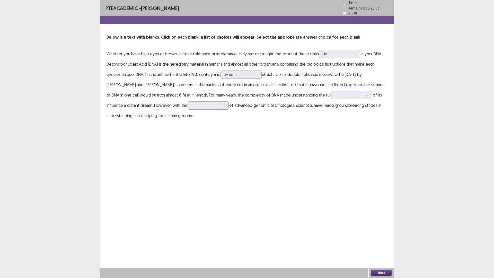
click at [266, 119] on div "PTE academic - [PERSON_NAME] Time Remaining 00 : 20 : 53 3 of 19 Below is a tex…" at bounding box center [246, 65] width 293 height 131
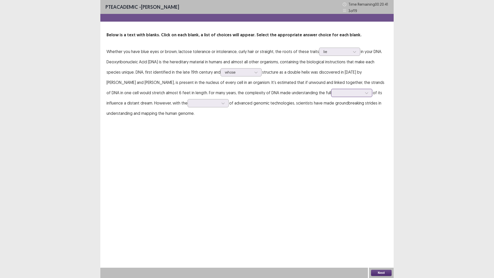
click at [365, 94] on icon at bounding box center [367, 93] width 4 height 4
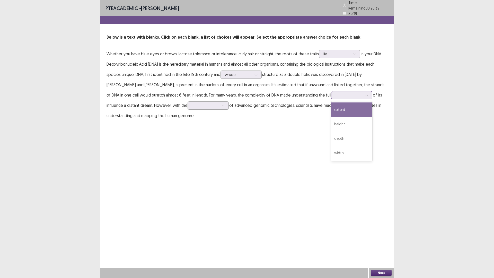
click at [331, 108] on div "extent" at bounding box center [351, 109] width 41 height 14
click at [219, 106] on div at bounding box center [223, 106] width 8 height 8
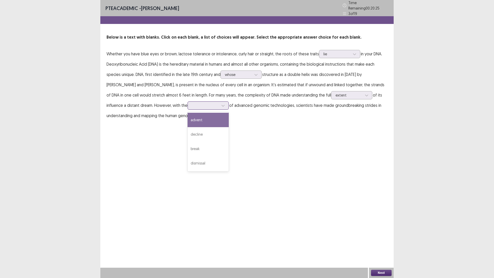
click at [187, 118] on div "advent" at bounding box center [207, 120] width 41 height 14
click at [311, 138] on div "PTE academic - [PERSON_NAME] Time Remaining 00 : 20 : 24 3 of 19 Below is a tex…" at bounding box center [246, 139] width 293 height 278
click at [381, 229] on button "Next" at bounding box center [381, 272] width 21 height 6
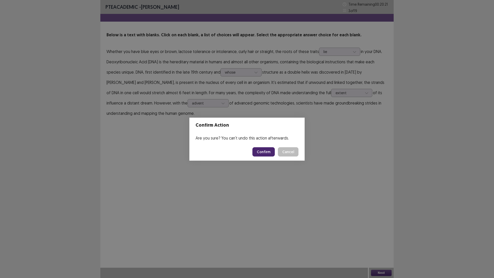
click at [266, 148] on button "Confirm" at bounding box center [263, 151] width 22 height 9
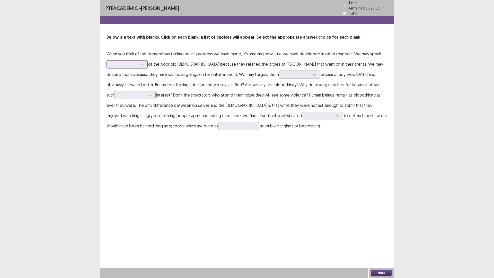
click at [129, 62] on div at bounding box center [124, 64] width 27 height 5
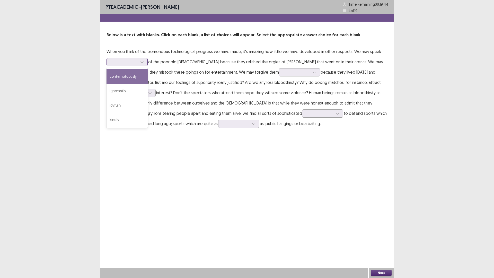
click at [126, 71] on div "contemptuously" at bounding box center [126, 76] width 41 height 14
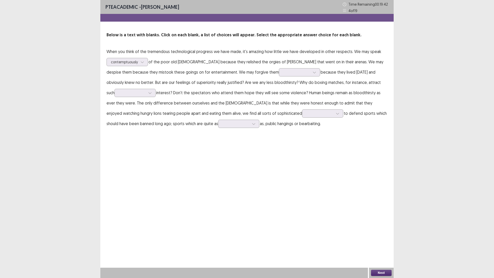
click at [323, 80] on p "When you think of the tremendous technological progress we have made, it's amaz…" at bounding box center [246, 87] width 281 height 82
click at [141, 63] on icon at bounding box center [142, 62] width 4 height 4
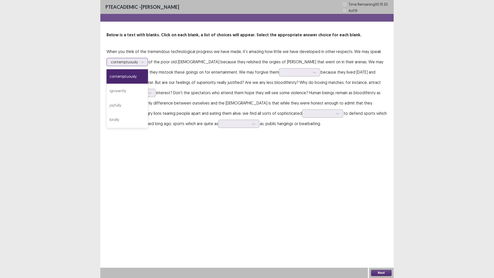
click at [141, 63] on icon at bounding box center [142, 62] width 4 height 4
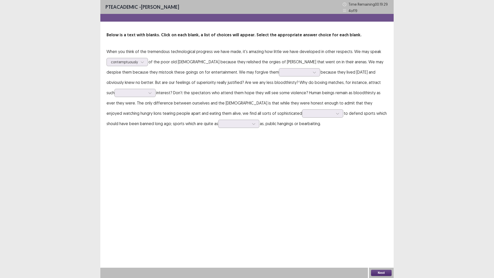
click at [211, 76] on p "When you think of the tremendous technological progress we have made, it's amaz…" at bounding box center [246, 87] width 281 height 82
click at [310, 75] on div at bounding box center [314, 72] width 8 height 8
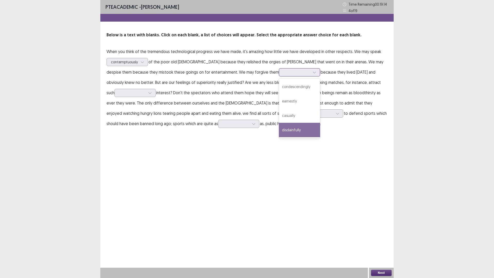
click at [279, 130] on div "disdainfully" at bounding box center [299, 130] width 41 height 14
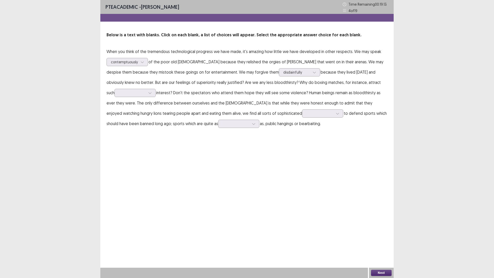
click at [215, 102] on p "When you think of the tremendous technological progress we have made, it's amaz…" at bounding box center [246, 87] width 281 height 82
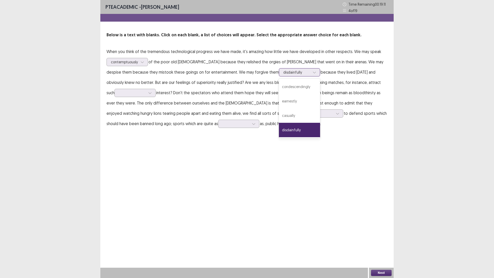
click at [312, 74] on icon at bounding box center [314, 72] width 4 height 4
click at [312, 73] on icon at bounding box center [314, 72] width 4 height 4
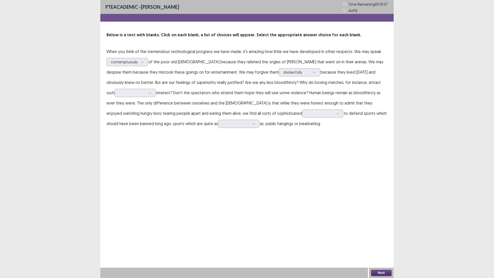
click at [275, 86] on p "When you think of the tremendous technological progress we have made, it's amaz…" at bounding box center [246, 87] width 281 height 82
click at [134, 93] on div at bounding box center [132, 92] width 27 height 5
click at [123, 105] on div "universal" at bounding box center [134, 107] width 41 height 14
click at [204, 99] on p "When you think of the tremendous technological progress we have made, it's amaz…" at bounding box center [246, 87] width 281 height 82
click at [333, 115] on div at bounding box center [337, 114] width 8 height 8
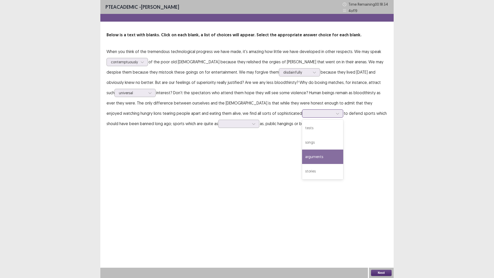
click at [302, 157] on div "arguments" at bounding box center [322, 156] width 41 height 14
click at [252, 123] on icon at bounding box center [254, 124] width 4 height 4
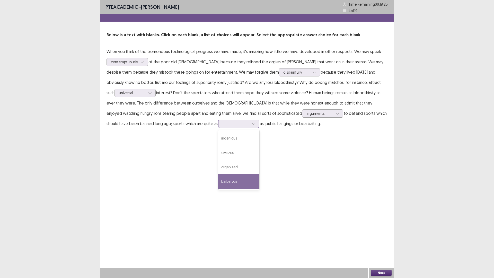
click at [218, 178] on div "barbarous" at bounding box center [238, 181] width 41 height 14
click at [221, 172] on div "PTE academic - [PERSON_NAME] Time Remaining 00 : 18 : 24 4 of 19 Below is a tex…" at bounding box center [246, 139] width 293 height 278
click at [387, 229] on button "Next" at bounding box center [381, 272] width 21 height 6
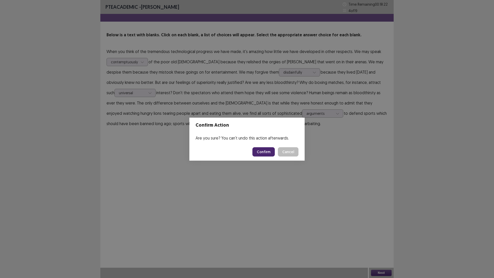
click at [269, 153] on button "Confirm" at bounding box center [263, 151] width 22 height 9
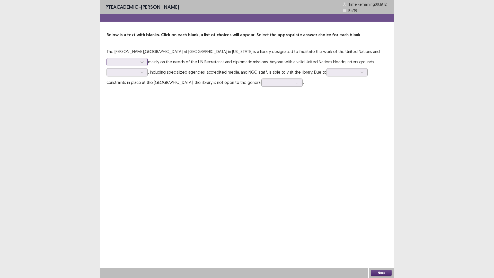
click at [141, 62] on icon at bounding box center [142, 62] width 4 height 4
click at [119, 105] on div "focuses" at bounding box center [126, 105] width 41 height 14
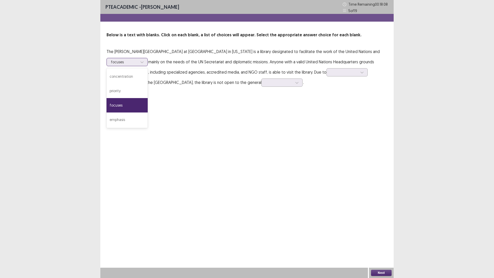
click at [138, 59] on div at bounding box center [142, 62] width 8 height 8
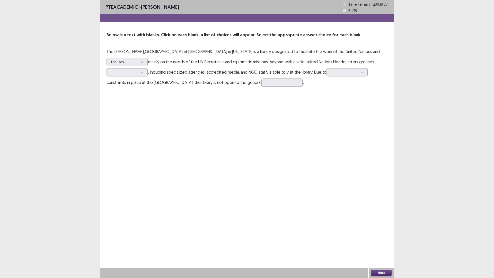
click at [207, 104] on div "PTE academic - [PERSON_NAME] Time Remaining 00 : 18 : 07 5 of 19 Below is a tex…" at bounding box center [246, 139] width 293 height 278
click at [142, 71] on icon at bounding box center [142, 72] width 4 height 4
click at [122, 127] on div "pass" at bounding box center [126, 130] width 41 height 14
click at [142, 73] on icon at bounding box center [142, 72] width 4 height 4
click at [242, 111] on div "PTE academic - [PERSON_NAME] Time Remaining 00 : 17 : 51 5 of 19 Below is a tex…" at bounding box center [246, 139] width 293 height 278
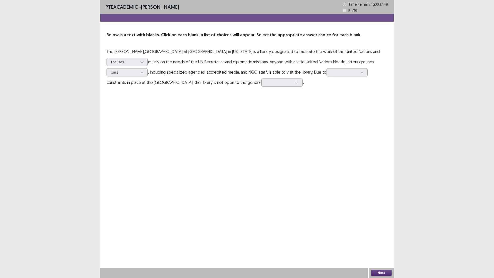
click at [368, 72] on p "The [PERSON_NAME][GEOGRAPHIC_DATA] at [GEOGRAPHIC_DATA] in [US_STATE] is a libr…" at bounding box center [246, 66] width 281 height 41
click at [359, 69] on div at bounding box center [362, 72] width 8 height 8
click at [352, 90] on div "security" at bounding box center [346, 86] width 41 height 14
click at [298, 82] on icon at bounding box center [297, 83] width 4 height 4
click at [302, 110] on div "public" at bounding box center [281, 111] width 41 height 14
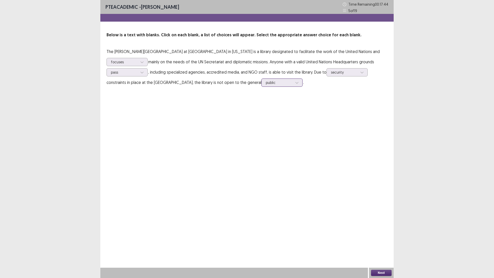
click at [302, 86] on div "public" at bounding box center [281, 82] width 41 height 8
click at [233, 124] on div "PTE academic - [PERSON_NAME] Time Remaining 00 : 17 : 43 5 of 19 Below is a tex…" at bounding box center [246, 139] width 293 height 278
click at [302, 80] on div "public" at bounding box center [281, 82] width 41 height 8
click at [333, 73] on div at bounding box center [344, 72] width 27 height 5
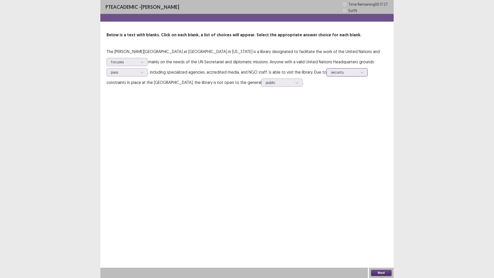
click at [333, 73] on div at bounding box center [344, 72] width 27 height 5
click at [385, 229] on button "Next" at bounding box center [381, 272] width 21 height 6
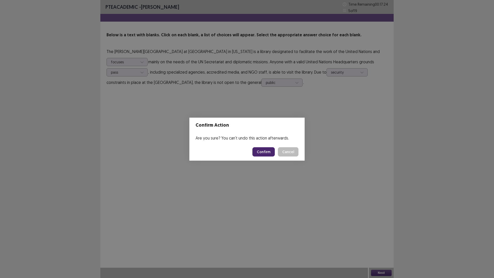
click at [257, 152] on button "Confirm" at bounding box center [263, 151] width 22 height 9
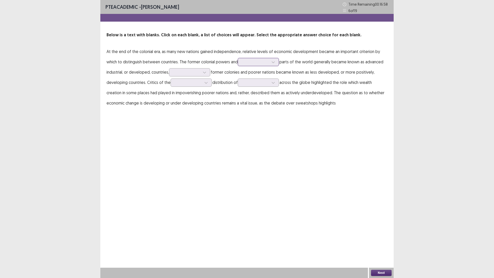
click at [259, 60] on div at bounding box center [255, 61] width 27 height 5
click at [261, 93] on div "wealthier" at bounding box center [258, 91] width 41 height 14
click at [319, 72] on p "At the end of the colonial era, as many new nations gained independence, relati…" at bounding box center [246, 77] width 281 height 62
click at [270, 59] on div at bounding box center [273, 62] width 8 height 8
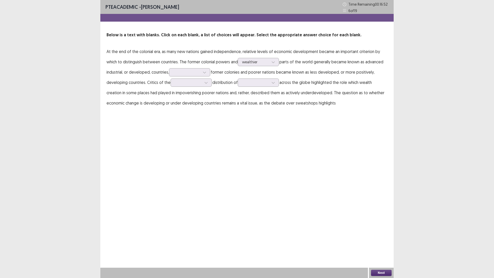
click at [304, 68] on p "At the end of the colonial era, as many new nations gained independence, relati…" at bounding box center [246, 77] width 281 height 62
click at [201, 74] on div at bounding box center [187, 72] width 28 height 6
click at [191, 88] on div "while" at bounding box center [189, 86] width 41 height 14
click at [198, 81] on div at bounding box center [188, 82] width 27 height 5
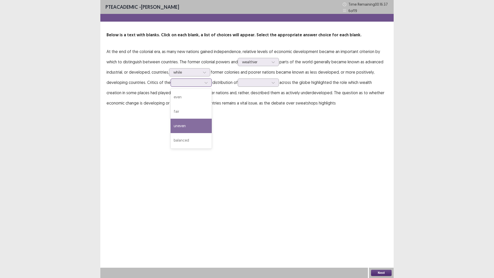
click at [193, 123] on div "uneven" at bounding box center [190, 126] width 41 height 14
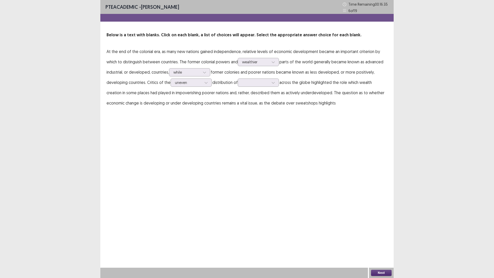
click at [254, 87] on p "At the end of the colonial era, as many new nations gained independence, relati…" at bounding box center [246, 77] width 281 height 62
click at [268, 84] on div at bounding box center [255, 82] width 27 height 5
click at [255, 134] on div "wealth" at bounding box center [258, 140] width 41 height 14
click at [285, 124] on div "PTE academic - [PERSON_NAME] Time Remaining 00 : 16 : 28 6 of 19 Below is a tex…" at bounding box center [246, 139] width 293 height 278
click at [190, 85] on div "uneven" at bounding box center [188, 83] width 27 height 8
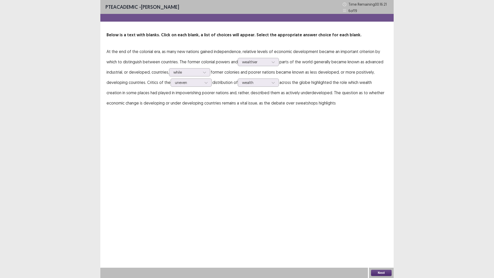
click at [328, 114] on div "PTE academic - [PERSON_NAME] Time Remaining 00 : 16 : 21 6 of 19 Below is a tex…" at bounding box center [246, 59] width 293 height 118
click at [382, 229] on button "Next" at bounding box center [381, 272] width 21 height 6
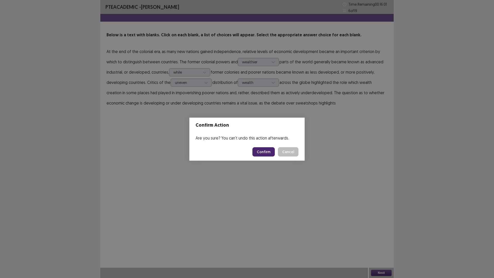
click at [261, 148] on button "Confirm" at bounding box center [263, 151] width 22 height 9
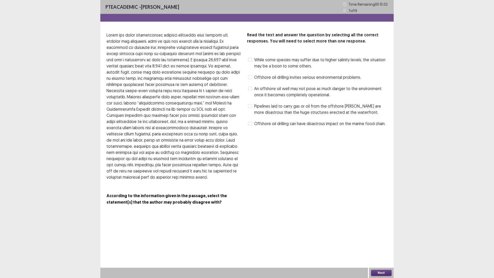
click at [332, 39] on p "Read the text and answer the question by selecting all the correct responses. Y…" at bounding box center [317, 38] width 140 height 12
drag, startPoint x: 110, startPoint y: 189, endPoint x: 243, endPoint y: 191, distance: 133.2
click at [243, 191] on div "Read the text and answer the question by selecting all the correct responses. Y…" at bounding box center [246, 121] width 293 height 179
click at [213, 196] on p "According to the information given in the passage, select the statement(s) that…" at bounding box center [174, 198] width 136 height 13
click at [292, 62] on span "While some species may suffer due to higher salinity levels, the situation may …" at bounding box center [320, 63] width 133 height 12
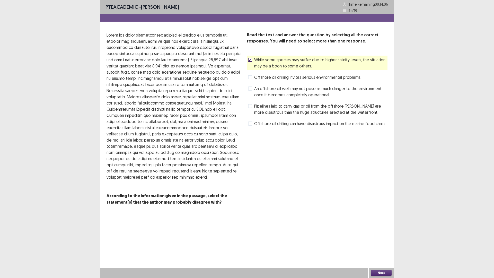
click at [282, 163] on div "Read the text and answer the question by selecting all the correct responses. Y…" at bounding box center [317, 121] width 140 height 179
click at [316, 193] on div "Read the text and answer the question by selecting all the correct responses. Y…" at bounding box center [317, 121] width 140 height 179
click at [310, 77] on span "Offshore oil drilling invites serious environmental problems." at bounding box center [307, 77] width 107 height 6
click at [303, 89] on span "An offshore oil well may not pose as much danger to the environment once it bec…" at bounding box center [320, 91] width 133 height 12
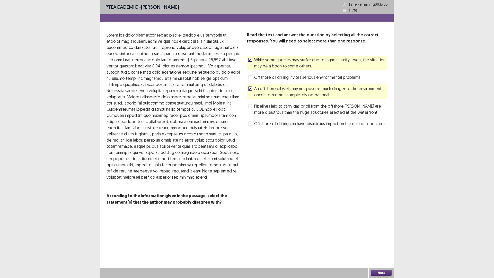
click at [303, 89] on span "An offshore oil well may not pose as much danger to the environment once it bec…" at bounding box center [320, 91] width 133 height 12
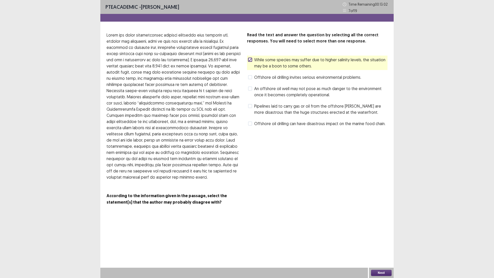
click at [253, 76] on label "Offshore oil drilling invites serious environmental problems." at bounding box center [304, 77] width 113 height 6
click at [254, 91] on span "An offshore oil well may not pose as much danger to the environment once it bec…" at bounding box center [320, 91] width 133 height 12
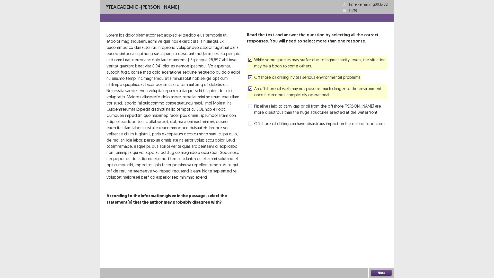
drag, startPoint x: 255, startPoint y: 107, endPoint x: 256, endPoint y: 116, distance: 8.5
click at [255, 108] on span "Pipelines laid to carry gas or oil from the offshore [PERSON_NAME] are more dis…" at bounding box center [320, 109] width 133 height 12
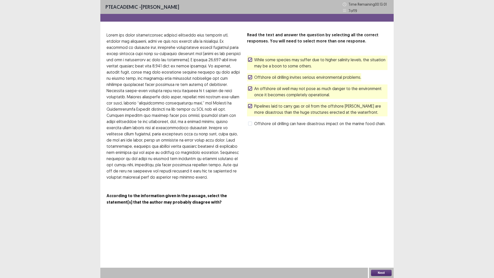
drag, startPoint x: 256, startPoint y: 117, endPoint x: 257, endPoint y: 122, distance: 4.4
click at [257, 118] on div "Read the text and answer the question by selecting all the correct responses. Y…" at bounding box center [317, 80] width 140 height 96
click at [257, 123] on span "Offshore oil drilling can have disastrous impact on the marine food chain." at bounding box center [319, 123] width 131 height 6
click at [259, 121] on span "Offshore oil drilling can have disastrous impact on the marine food chain." at bounding box center [319, 123] width 131 height 6
click at [263, 104] on span "Pipelines laid to carry gas or oil from the offshore [PERSON_NAME] are more dis…" at bounding box center [320, 109] width 133 height 12
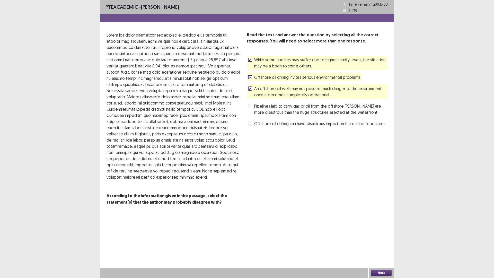
click at [265, 94] on span "An offshore oil well may not pose as much danger to the environment once it bec…" at bounding box center [320, 91] width 133 height 12
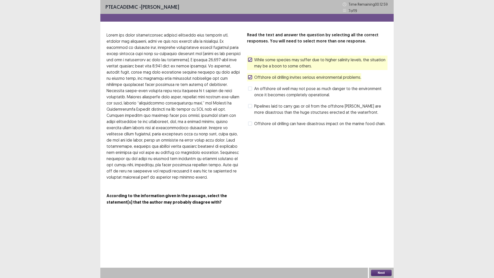
click at [265, 75] on span "Offshore oil drilling invites serious environmental problems." at bounding box center [307, 77] width 107 height 6
click at [290, 111] on span "Pipelines laid to carry gas or oil from the offshore [PERSON_NAME] are more dis…" at bounding box center [320, 109] width 133 height 12
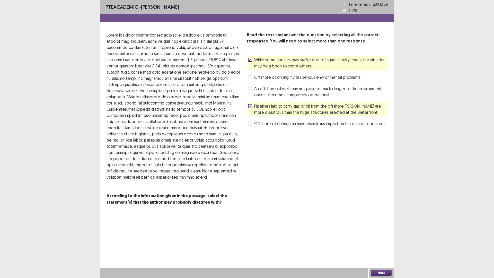
click at [384, 229] on button "Next" at bounding box center [381, 272] width 21 height 6
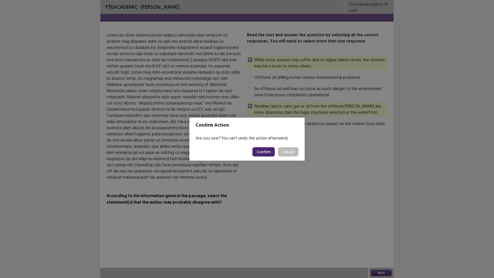
click at [262, 155] on button "Confirm" at bounding box center [263, 151] width 22 height 9
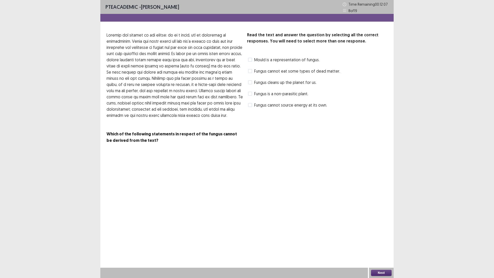
click at [192, 165] on div "PTE academic - [PERSON_NAME] Time Remaining 00 : 12 : 07 8 of 19 Read the text …" at bounding box center [246, 139] width 293 height 278
click at [291, 96] on span "Fungus is a non-parasitic plant." at bounding box center [281, 93] width 54 height 6
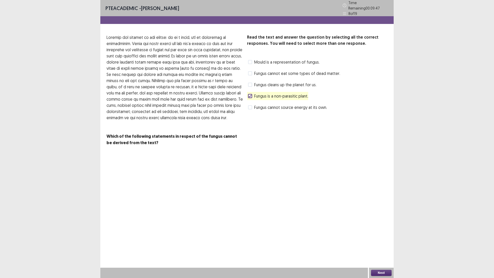
click at [331, 159] on div "PTE academic - [PERSON_NAME] Time Remaining 00 : 09 : 47 8 of 19 Read the text …" at bounding box center [246, 139] width 293 height 278
click at [380, 229] on div "Next" at bounding box center [381, 272] width 25 height 10
click at [381, 229] on button "Next" at bounding box center [381, 272] width 21 height 6
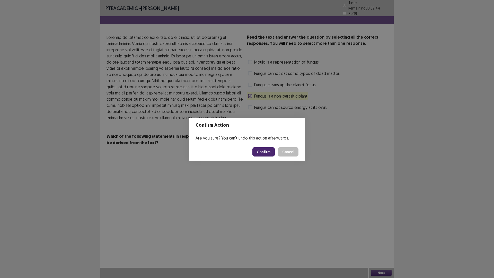
click at [293, 150] on button "Cancel" at bounding box center [288, 151] width 21 height 9
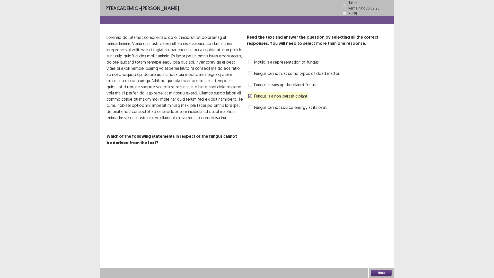
click at [288, 106] on span "Fungus cannot source energy at its own." at bounding box center [290, 107] width 73 height 6
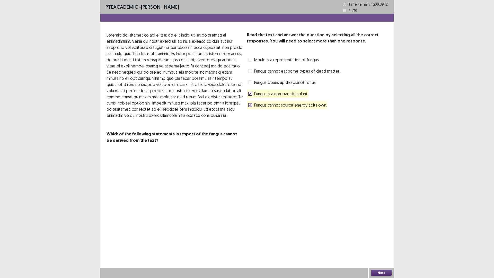
click at [376, 229] on button "Next" at bounding box center [381, 272] width 21 height 6
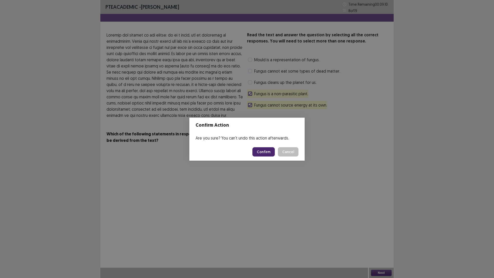
click at [264, 152] on button "Confirm" at bounding box center [263, 151] width 22 height 9
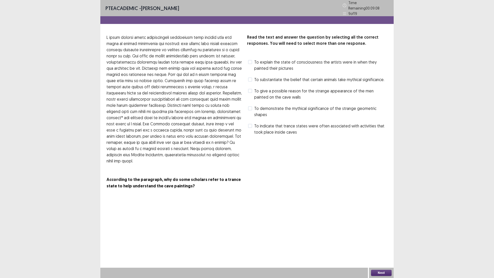
click at [267, 169] on div "Read the text and answer the question by selecting all the correct responses. Y…" at bounding box center [317, 114] width 140 height 161
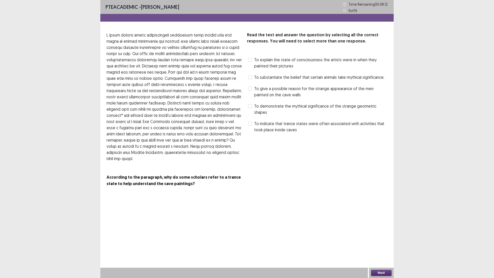
click at [321, 66] on span "To explain the state of consciousness the artists were in when they painted the…" at bounding box center [320, 63] width 133 height 12
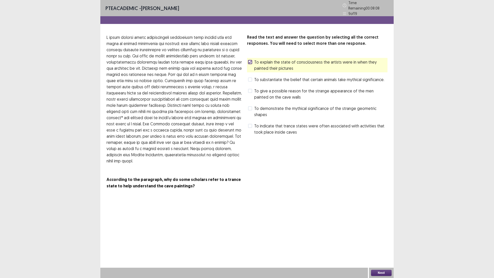
click at [272, 90] on span "To give a possible reason for the strange appearance of the men painted on the …" at bounding box center [320, 94] width 133 height 12
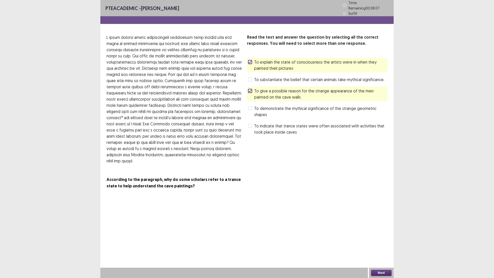
click at [383, 229] on button "Next" at bounding box center [381, 272] width 21 height 6
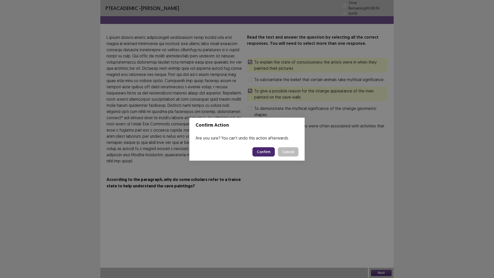
click at [259, 152] on button "Confirm" at bounding box center [263, 151] width 22 height 9
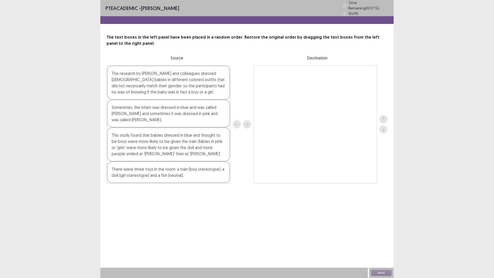
click at [383, 131] on div at bounding box center [383, 124] width 8 height 118
click at [383, 118] on div at bounding box center [383, 124] width 8 height 19
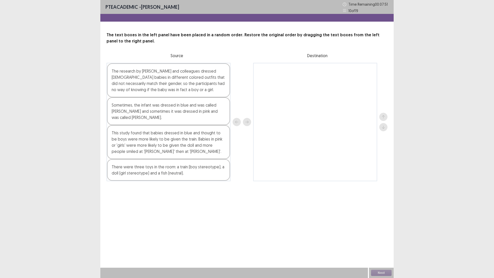
click at [241, 81] on div at bounding box center [241, 122] width 19 height 118
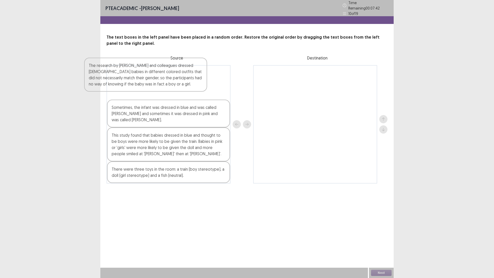
drag, startPoint x: 207, startPoint y: 88, endPoint x: 203, endPoint y: 87, distance: 4.0
click at [203, 87] on div "The research by [PERSON_NAME] and colleagues dressed [DEMOGRAPHIC_DATA] babies …" at bounding box center [168, 124] width 124 height 118
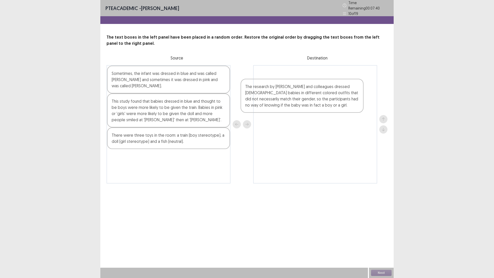
drag, startPoint x: 166, startPoint y: 76, endPoint x: 301, endPoint y: 91, distance: 136.4
click at [301, 91] on div "The research by [PERSON_NAME] and colleagues dressed [DEMOGRAPHIC_DATA] babies …" at bounding box center [246, 124] width 281 height 118
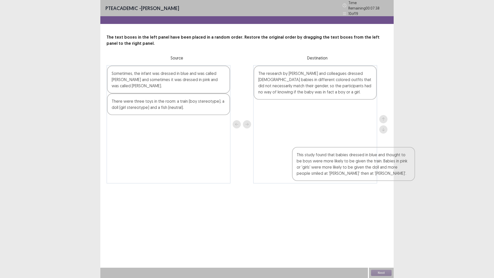
drag, startPoint x: 196, startPoint y: 105, endPoint x: 366, endPoint y: 156, distance: 177.2
click at [366, 156] on div "Sometimes, the infant was dressed in blue and was called [PERSON_NAME] and some…" at bounding box center [246, 124] width 281 height 118
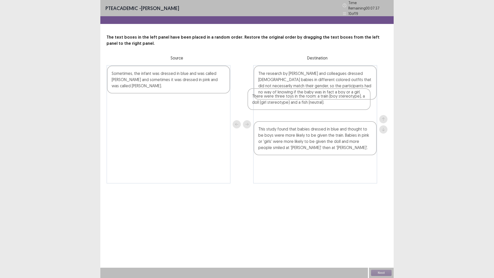
drag, startPoint x: 195, startPoint y: 102, endPoint x: 337, endPoint y: 99, distance: 141.9
click at [337, 99] on div "Sometimes, the infant was dressed in blue and was called [PERSON_NAME] and some…" at bounding box center [246, 124] width 281 height 118
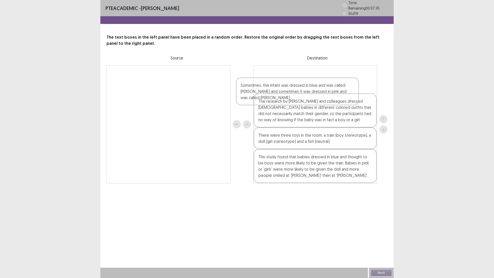
drag, startPoint x: 199, startPoint y: 83, endPoint x: 345, endPoint y: 95, distance: 146.1
click at [345, 95] on div "Sometimes, the infant was dressed in blue and was called [PERSON_NAME] and some…" at bounding box center [246, 124] width 281 height 118
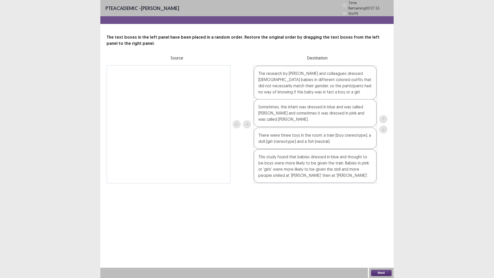
click at [342, 121] on div "Sometimes, the infant was dressed in blue and was called [PERSON_NAME] and some…" at bounding box center [315, 124] width 124 height 118
click at [378, 229] on button "Next" at bounding box center [381, 272] width 21 height 6
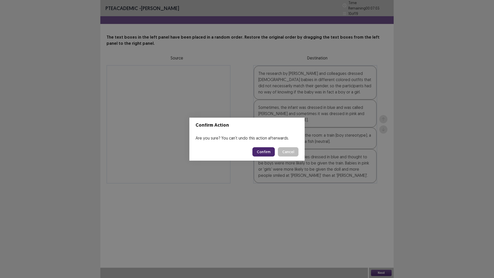
click at [268, 155] on button "Confirm" at bounding box center [263, 151] width 22 height 9
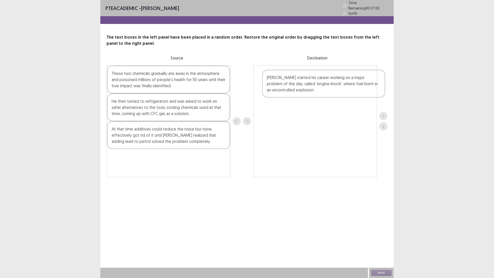
drag, startPoint x: 188, startPoint y: 114, endPoint x: 309, endPoint y: 87, distance: 124.6
click at [309, 87] on div "These two chemicals gradually ate away in the atmosphere and poisoned millions …" at bounding box center [246, 121] width 281 height 112
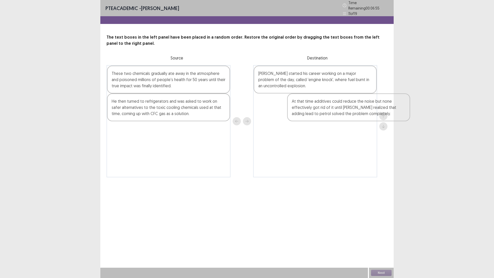
drag, startPoint x: 154, startPoint y: 142, endPoint x: 335, endPoint y: 116, distance: 183.3
click at [335, 116] on div "These two chemicals gradually ate away in the atmosphere and poisoned millions …" at bounding box center [246, 121] width 281 height 112
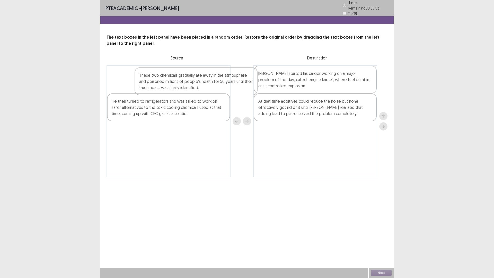
drag, startPoint x: 199, startPoint y: 81, endPoint x: 226, endPoint y: 85, distance: 27.8
click at [226, 85] on div "These two chemicals gradually ate away in the atmosphere and poisoned millions …" at bounding box center [168, 121] width 124 height 112
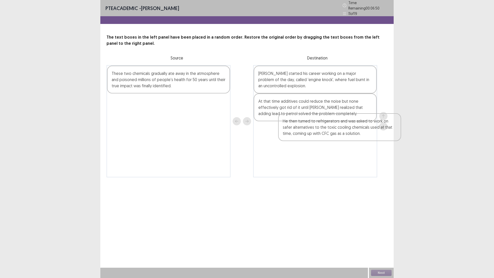
drag, startPoint x: 179, startPoint y: 110, endPoint x: 360, endPoint y: 132, distance: 182.1
click at [360, 132] on div "These two chemicals gradually ate away in the atmosphere and poisoned millions …" at bounding box center [246, 121] width 281 height 112
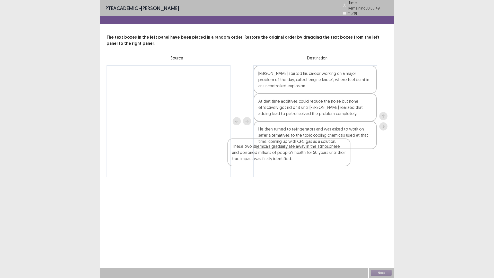
drag, startPoint x: 176, startPoint y: 73, endPoint x: 306, endPoint y: 153, distance: 152.7
click at [306, 153] on div "These two chemicals gradually ate away in the atmosphere and poisoned millions …" at bounding box center [246, 121] width 281 height 112
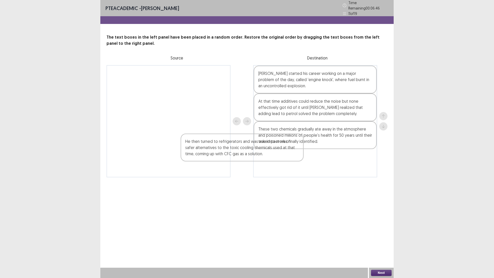
drag, startPoint x: 251, startPoint y: 152, endPoint x: 172, endPoint y: 157, distance: 79.3
click at [175, 157] on div "[PERSON_NAME] started his career working on a major problem of the day, called …" at bounding box center [246, 121] width 281 height 112
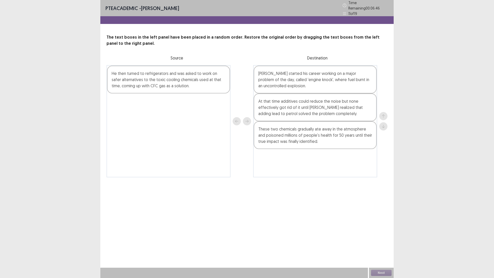
drag, startPoint x: 197, startPoint y: 139, endPoint x: 164, endPoint y: 135, distance: 34.2
click at [165, 139] on div "He then turned to refrigerators and was asked to work on safer alternatives to …" at bounding box center [246, 121] width 281 height 112
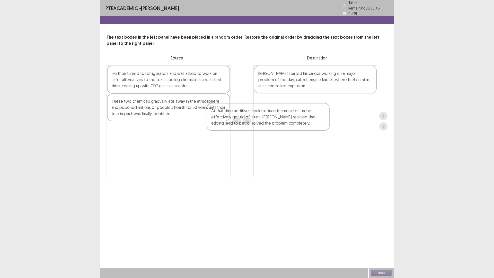
drag, startPoint x: 275, startPoint y: 109, endPoint x: 110, endPoint y: 140, distance: 167.6
click at [110, 140] on div "He then turned to refrigerators and was asked to work on safer alternatives to …" at bounding box center [246, 121] width 281 height 112
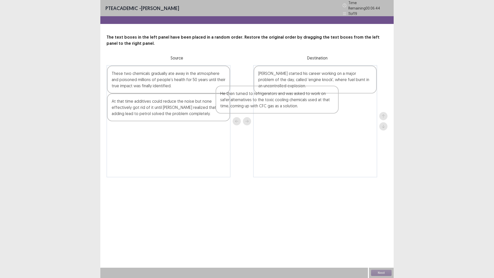
drag, startPoint x: 190, startPoint y: 86, endPoint x: 312, endPoint y: 110, distance: 124.7
click at [312, 110] on div "He then turned to refrigerators and was asked to work on safer alternatives to …" at bounding box center [246, 121] width 281 height 112
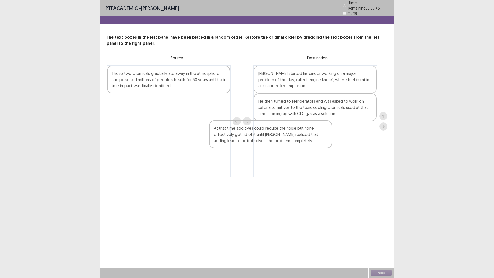
drag, startPoint x: 180, startPoint y: 95, endPoint x: 341, endPoint y: 138, distance: 166.4
click at [341, 138] on div "These two chemicals gradually ate away in the atmosphere and poisoned millions …" at bounding box center [246, 121] width 281 height 112
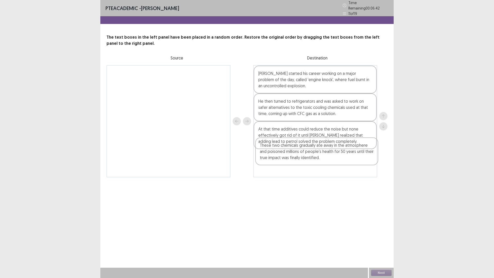
drag, startPoint x: 292, startPoint y: 122, endPoint x: 353, endPoint y: 160, distance: 71.5
click at [353, 160] on div "These two chemicals gradually ate away in the atmosphere and poisoned millions …" at bounding box center [246, 121] width 281 height 112
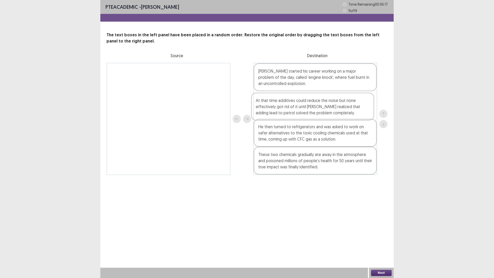
drag, startPoint x: 330, startPoint y: 129, endPoint x: 325, endPoint y: 97, distance: 32.7
click at [325, 97] on div "[PERSON_NAME] started his career working on a major problem of the day, called …" at bounding box center [315, 119] width 124 height 112
click at [388, 229] on button "Next" at bounding box center [381, 272] width 21 height 6
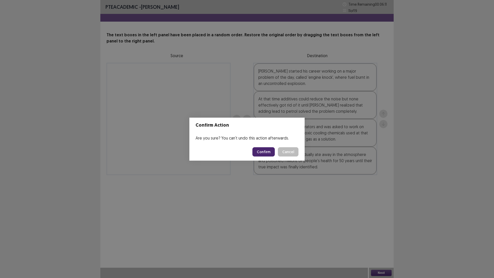
click at [261, 155] on button "Confirm" at bounding box center [263, 151] width 22 height 9
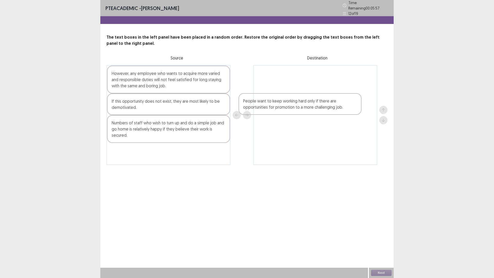
drag, startPoint x: 168, startPoint y: 127, endPoint x: 315, endPoint y: 93, distance: 150.9
click at [312, 98] on div "However, any employee who wants to acquire more varied and responsible duties w…" at bounding box center [246, 115] width 281 height 100
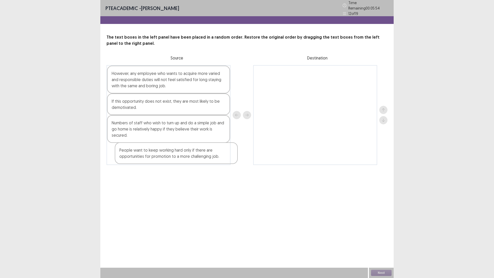
drag, startPoint x: 297, startPoint y: 76, endPoint x: 152, endPoint y: 157, distance: 165.9
click at [152, 157] on div "However, any employee who wants to acquire more varied and responsible duties w…" at bounding box center [246, 115] width 281 height 100
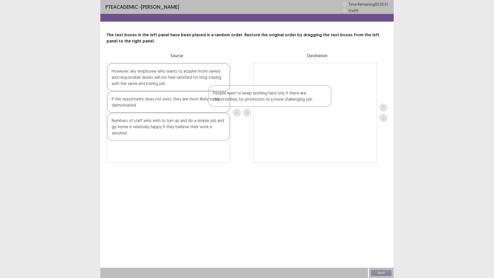
drag, startPoint x: 158, startPoint y: 153, endPoint x: 281, endPoint y: 81, distance: 143.3
click at [272, 89] on div "However, any employee who wants to acquire more varied and responsible duties w…" at bounding box center [246, 113] width 281 height 100
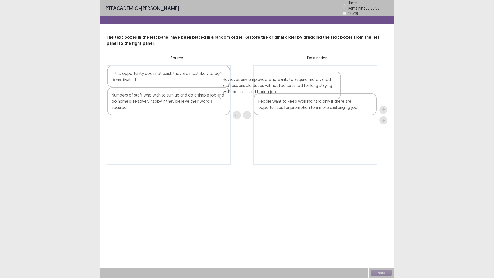
drag, startPoint x: 177, startPoint y: 89, endPoint x: 291, endPoint y: 97, distance: 113.4
click at [291, 97] on div "However, any employee who wants to acquire more varied and responsible duties w…" at bounding box center [246, 115] width 281 height 100
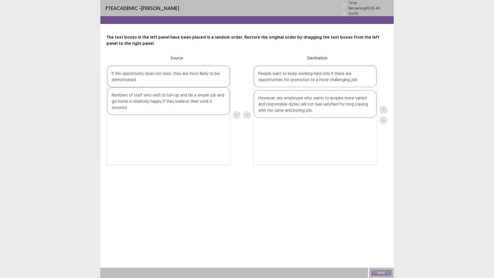
drag, startPoint x: 301, startPoint y: 77, endPoint x: 301, endPoint y: 112, distance: 35.0
click at [301, 112] on div "However, any employee who wants to acquire more varied and responsible duties w…" at bounding box center [315, 115] width 124 height 100
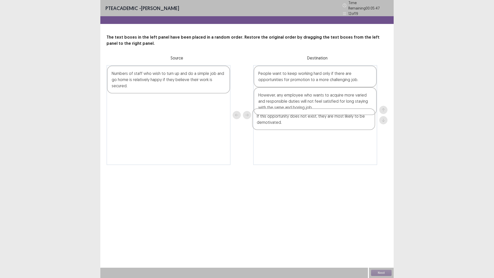
drag, startPoint x: 183, startPoint y: 81, endPoint x: 332, endPoint y: 126, distance: 156.1
click at [332, 126] on div "If this opportunity does not exist, they are most likely to be demotivated. Num…" at bounding box center [246, 115] width 281 height 100
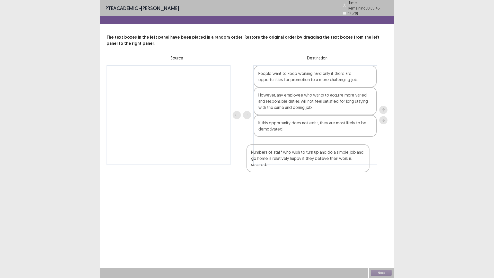
drag, startPoint x: 188, startPoint y: 80, endPoint x: 344, endPoint y: 150, distance: 170.9
click at [344, 150] on div "Numbers of staff who wish to turn up and do a simple job and go home is relativ…" at bounding box center [246, 115] width 281 height 100
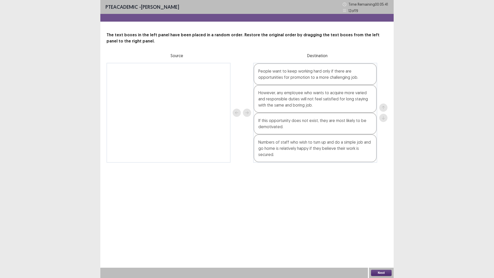
click at [379, 229] on button "Next" at bounding box center [381, 272] width 21 height 6
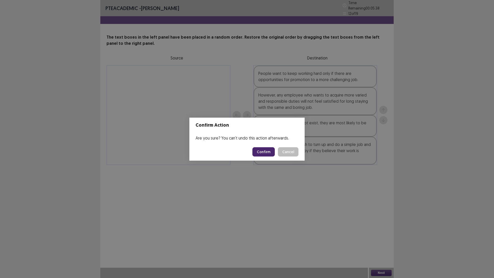
click at [269, 148] on button "Confirm" at bounding box center [263, 151] width 22 height 9
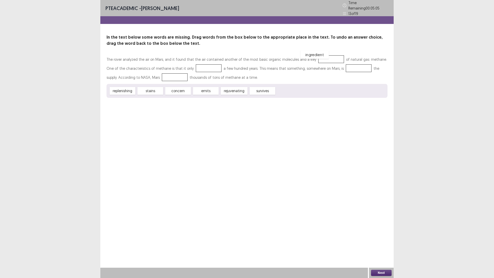
drag, startPoint x: 287, startPoint y: 90, endPoint x: 313, endPoint y: 56, distance: 42.5
drag, startPoint x: 254, startPoint y: 92, endPoint x: 191, endPoint y: 75, distance: 65.2
drag, startPoint x: 128, startPoint y: 89, endPoint x: 322, endPoint y: 65, distance: 195.0
drag, startPoint x: 172, startPoint y: 87, endPoint x: 137, endPoint y: 70, distance: 39.2
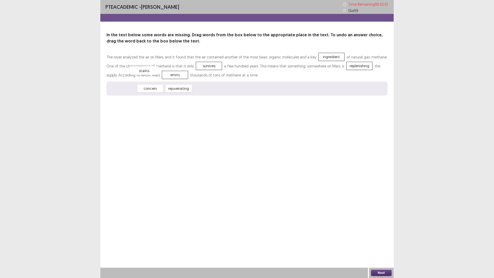
drag, startPoint x: 123, startPoint y: 91, endPoint x: 144, endPoint y: 72, distance: 28.5
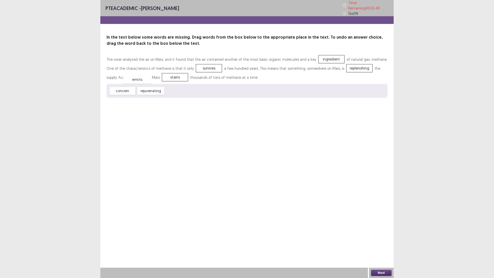
drag, startPoint x: 175, startPoint y: 89, endPoint x: 121, endPoint y: 72, distance: 55.9
click at [386, 229] on button "Next" at bounding box center [381, 272] width 21 height 6
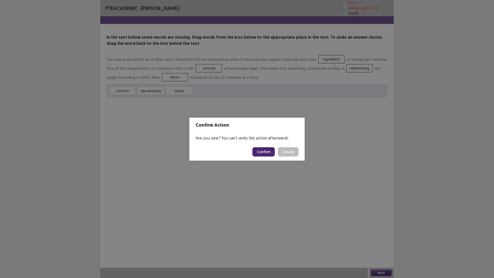
click at [267, 155] on button "Confirm" at bounding box center [263, 151] width 22 height 9
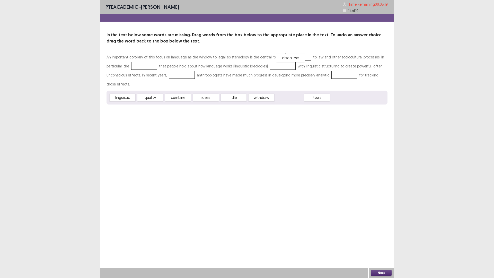
drag, startPoint x: 286, startPoint y: 99, endPoint x: 287, endPoint y: 60, distance: 39.9
drag, startPoint x: 206, startPoint y: 96, endPoint x: 148, endPoint y: 66, distance: 65.0
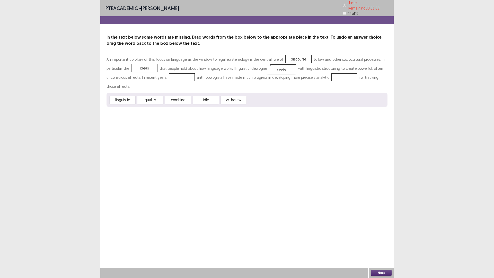
drag, startPoint x: 258, startPoint y: 97, endPoint x: 278, endPoint y: 67, distance: 36.2
drag, startPoint x: 122, startPoint y: 98, endPoint x: 166, endPoint y: 79, distance: 48.1
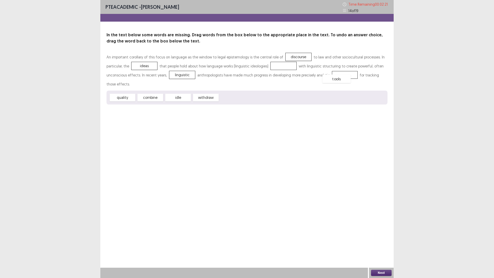
drag, startPoint x: 280, startPoint y: 66, endPoint x: 343, endPoint y: 79, distance: 65.0
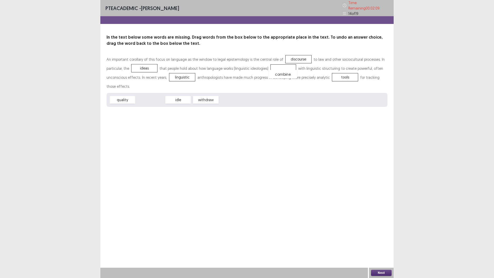
drag, startPoint x: 154, startPoint y: 97, endPoint x: 285, endPoint y: 69, distance: 133.8
click at [380, 229] on button "Next" at bounding box center [381, 272] width 21 height 6
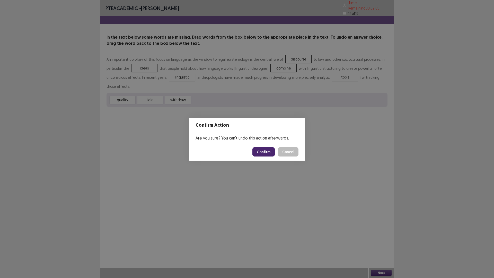
click at [266, 151] on button "Confirm" at bounding box center [263, 151] width 22 height 9
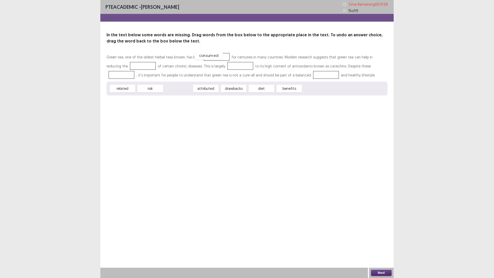
drag, startPoint x: 175, startPoint y: 88, endPoint x: 206, endPoint y: 54, distance: 45.5
drag, startPoint x: 148, startPoint y: 88, endPoint x: 120, endPoint y: 63, distance: 37.9
drag, startPoint x: 129, startPoint y: 90, endPoint x: 139, endPoint y: 87, distance: 10.6
click at [139, 87] on span "related" at bounding box center [133, 86] width 28 height 8
drag, startPoint x: 124, startPoint y: 87, endPoint x: 224, endPoint y: 67, distance: 101.5
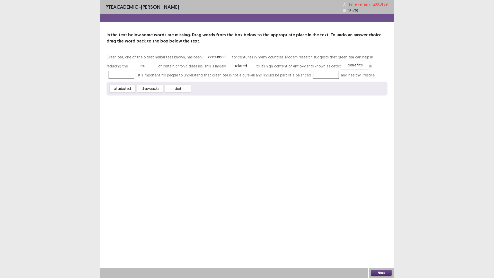
drag, startPoint x: 205, startPoint y: 88, endPoint x: 354, endPoint y: 65, distance: 151.1
drag, startPoint x: 186, startPoint y: 87, endPoint x: 279, endPoint y: 75, distance: 93.1
click at [380, 229] on button "Next" at bounding box center [381, 272] width 21 height 6
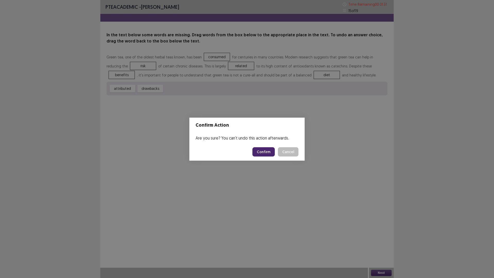
click at [264, 152] on button "Confirm" at bounding box center [263, 151] width 22 height 9
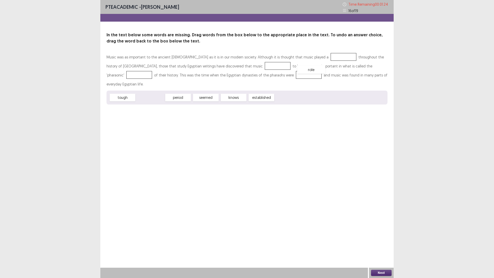
drag, startPoint x: 146, startPoint y: 88, endPoint x: 307, endPoint y: 58, distance: 163.4
drag, startPoint x: 183, startPoint y: 87, endPoint x: 211, endPoint y: 66, distance: 35.6
drag, startPoint x: 145, startPoint y: 91, endPoint x: 333, endPoint y: 71, distance: 189.3
drag, startPoint x: 172, startPoint y: 86, endPoint x: 210, endPoint y: 74, distance: 39.3
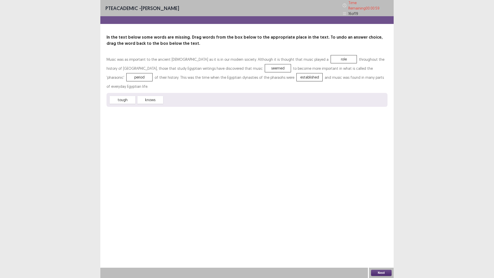
click at [380, 229] on button "Next" at bounding box center [381, 272] width 21 height 6
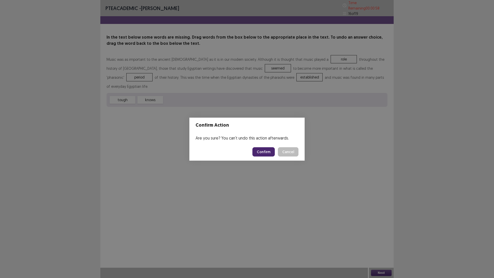
click at [266, 151] on button "Confirm" at bounding box center [263, 151] width 22 height 9
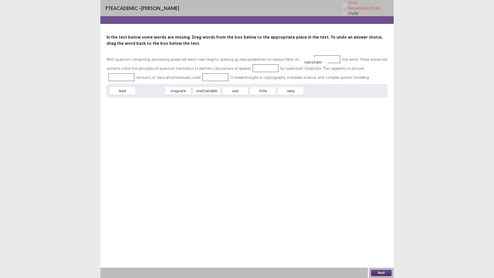
drag, startPoint x: 156, startPoint y: 87, endPoint x: 320, endPoint y: 57, distance: 166.3
drag, startPoint x: 172, startPoint y: 90, endPoint x: 247, endPoint y: 69, distance: 77.3
drag, startPoint x: 185, startPoint y: 90, endPoint x: 370, endPoint y: 65, distance: 186.3
drag, startPoint x: 124, startPoint y: 90, endPoint x: 183, endPoint y: 76, distance: 60.5
click at [386, 229] on button "Next" at bounding box center [381, 272] width 21 height 6
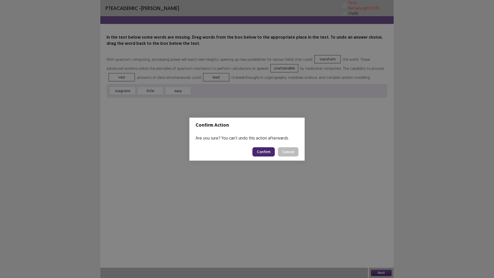
click at [260, 152] on button "Confirm" at bounding box center [263, 151] width 22 height 9
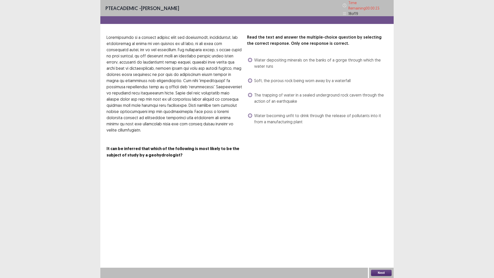
click at [274, 77] on span "Soft, the porous rock being worn away by a waterfall" at bounding box center [302, 80] width 96 height 6
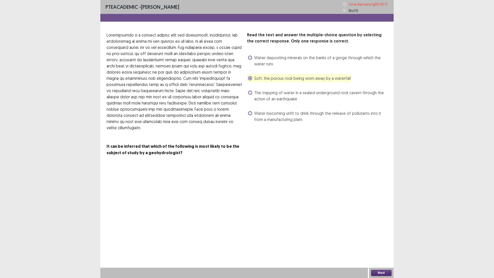
click at [315, 60] on span "Water depositing minerals on the banks of a gorge through which the water runs" at bounding box center [320, 61] width 133 height 12
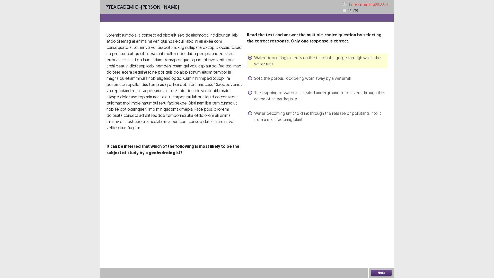
click at [282, 96] on span "The trapping of water in a sealed underground rock cavern through the action of…" at bounding box center [320, 95] width 133 height 12
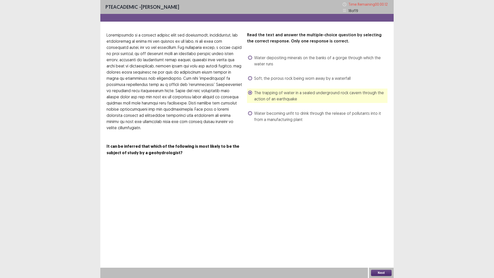
click at [374, 229] on div "Next" at bounding box center [381, 272] width 25 height 10
click at [378, 229] on button "Next" at bounding box center [381, 272] width 21 height 6
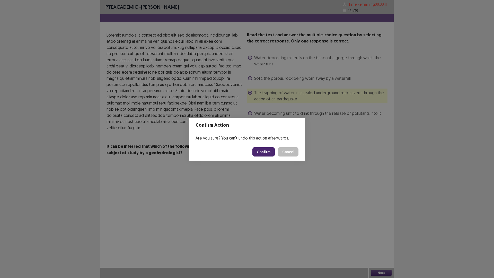
click at [267, 150] on button "Confirm" at bounding box center [263, 151] width 22 height 9
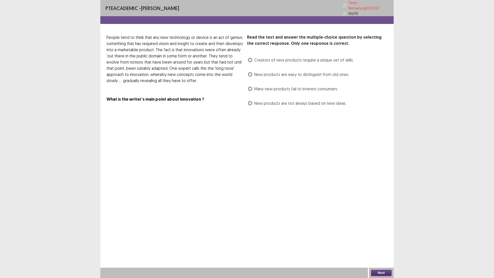
click at [316, 101] on span "New products are not always based on new ideas." at bounding box center [300, 103] width 92 height 6
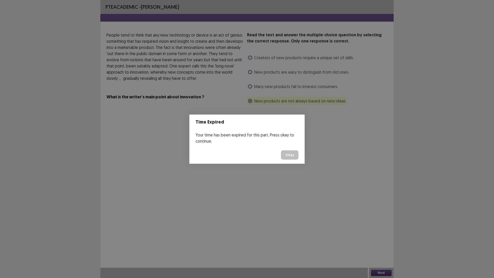
click at [287, 156] on button "Okay" at bounding box center [289, 154] width 17 height 9
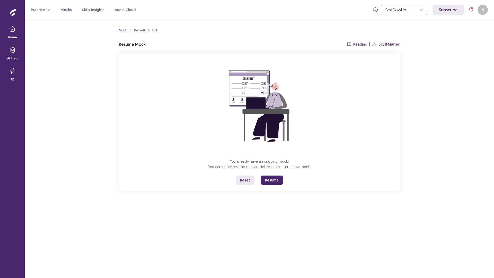
click at [275, 180] on button "Resume" at bounding box center [271, 179] width 22 height 9
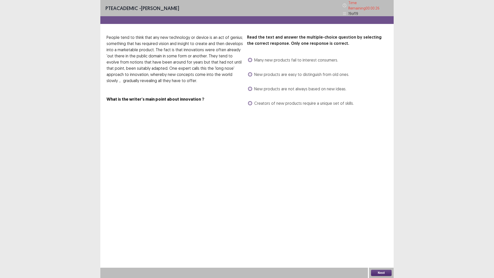
click at [278, 101] on span "Creators of new products require a unique set of skills." at bounding box center [303, 103] width 99 height 6
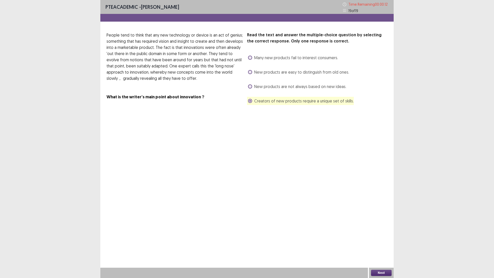
click at [292, 83] on div "New products are not always based on new ideas." at bounding box center [296, 86] width 99 height 8
click at [294, 88] on span "New products are not always based on new ideas." at bounding box center [300, 86] width 92 height 6
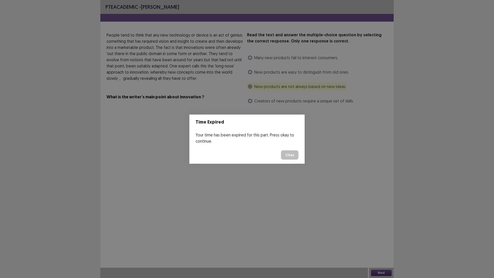
click at [289, 154] on button "Okay" at bounding box center [289, 154] width 17 height 9
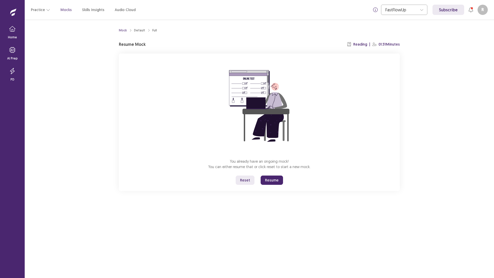
click at [266, 178] on button "Resume" at bounding box center [271, 179] width 22 height 9
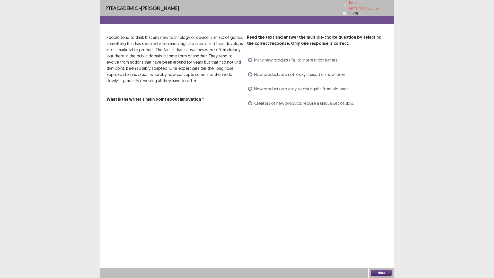
click at [268, 72] on span "New products are not always based on new ideas." at bounding box center [300, 74] width 92 height 6
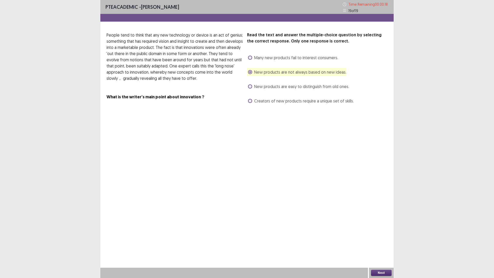
click at [377, 229] on button "Next" at bounding box center [381, 272] width 21 height 6
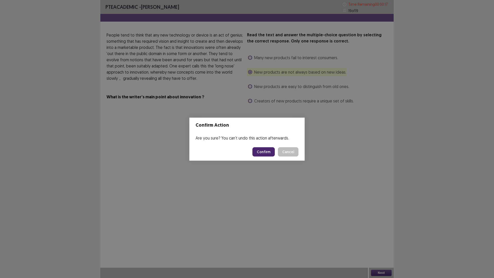
click at [261, 150] on button "Confirm" at bounding box center [263, 151] width 22 height 9
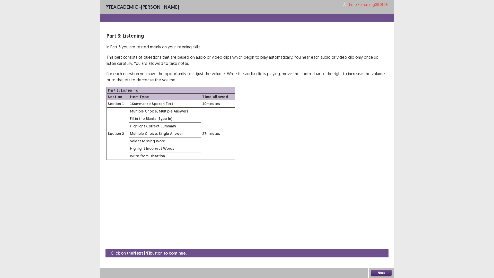
click at [378, 229] on button "Next" at bounding box center [381, 272] width 21 height 6
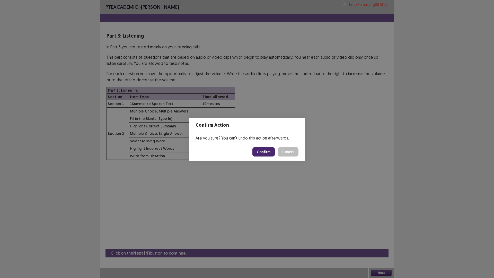
click at [266, 153] on button "Confirm" at bounding box center [263, 151] width 22 height 9
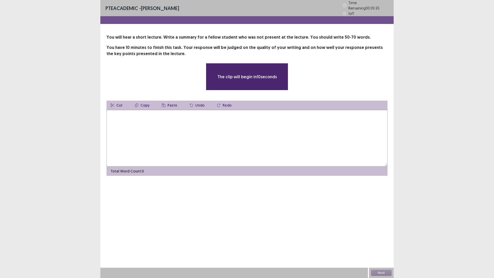
click at [137, 111] on textarea at bounding box center [246, 138] width 281 height 57
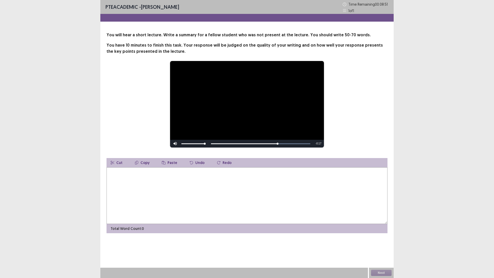
drag, startPoint x: 205, startPoint y: 145, endPoint x: 215, endPoint y: 145, distance: 9.5
click at [215, 145] on div "Skip Backward Skip Forward Mute 100% Current Time 0:32 / Duration 0:49 Loaded :…" at bounding box center [247, 144] width 154 height 8
click at [263, 188] on textarea at bounding box center [246, 195] width 281 height 57
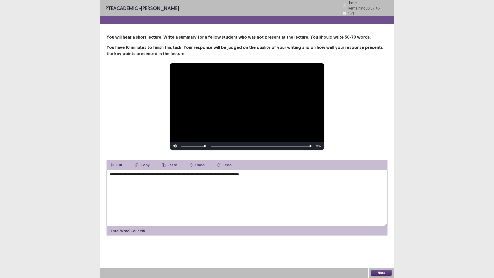
click at [304, 144] on div "Skip Backward Skip Forward Mute 100% Current Time 0:49 / Duration 0:49 Loaded :…" at bounding box center [247, 146] width 154 height 8
drag, startPoint x: 311, startPoint y: 144, endPoint x: 299, endPoint y: 145, distance: 11.9
click at [299, 145] on div "Skip Backward Skip Forward Mute 100% Current Time 0:49 / Duration 0:49 Loaded :…" at bounding box center [247, 146] width 154 height 8
click at [290, 170] on textarea "**********" at bounding box center [246, 197] width 281 height 57
click at [283, 173] on textarea "**********" at bounding box center [246, 197] width 281 height 57
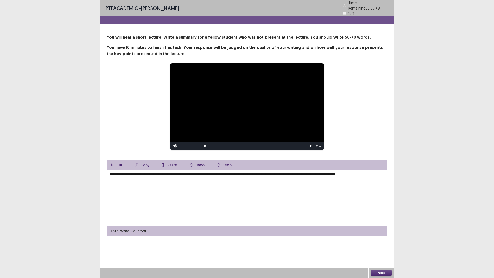
click at [284, 177] on textarea "**********" at bounding box center [246, 197] width 281 height 57
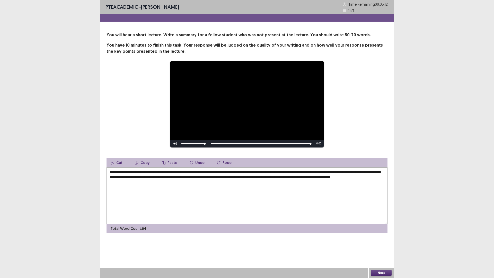
type textarea "**********"
click at [375, 229] on button "Next" at bounding box center [381, 272] width 21 height 6
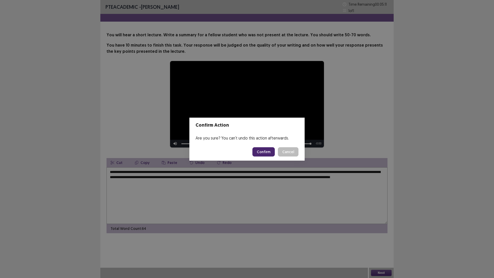
click at [267, 152] on button "Confirm" at bounding box center [263, 151] width 22 height 9
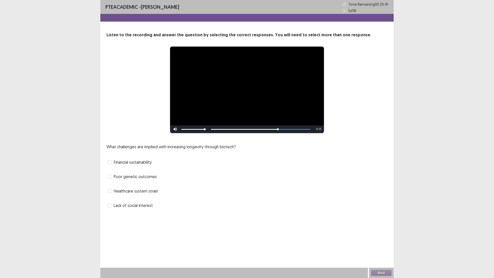
click at [142, 163] on span "Financial sustainability" at bounding box center [133, 162] width 38 height 6
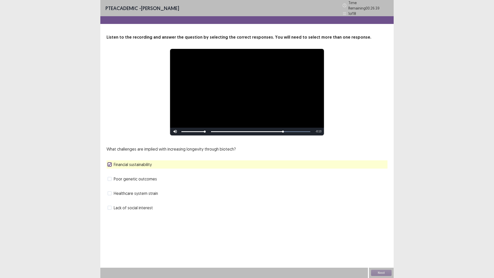
click at [69, 177] on div "**********" at bounding box center [247, 139] width 494 height 278
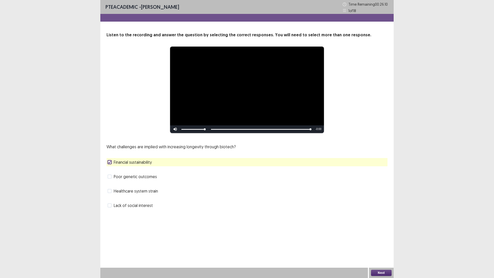
click at [378, 229] on button "Next" at bounding box center [381, 272] width 21 height 6
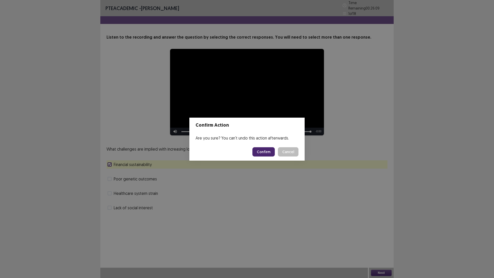
click at [259, 151] on button "Confirm" at bounding box center [263, 151] width 22 height 9
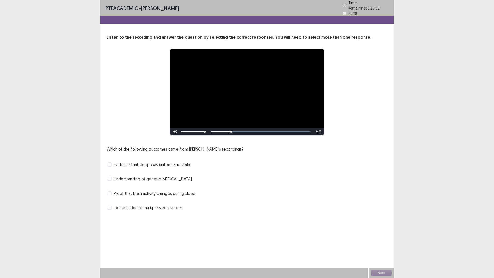
click at [158, 204] on span "Identification of multiple sleep stages" at bounding box center [148, 207] width 69 height 6
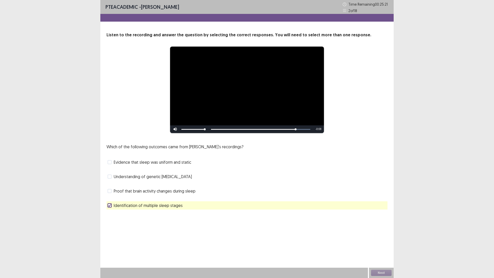
click at [176, 192] on span "Proof that brain activity changes during sleep" at bounding box center [155, 191] width 82 height 6
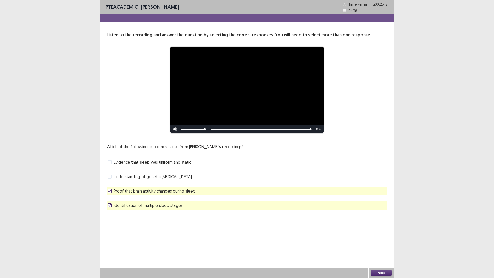
click at [149, 165] on span "Evidence that sleep was uniform and static" at bounding box center [152, 162] width 77 height 6
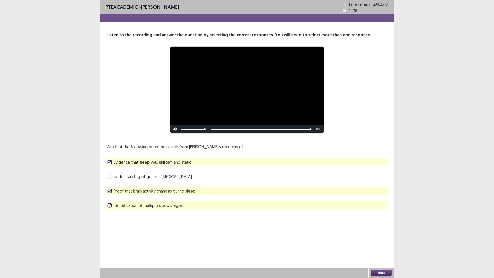
click at [152, 164] on span "Evidence that sleep was uniform and static" at bounding box center [152, 162] width 77 height 6
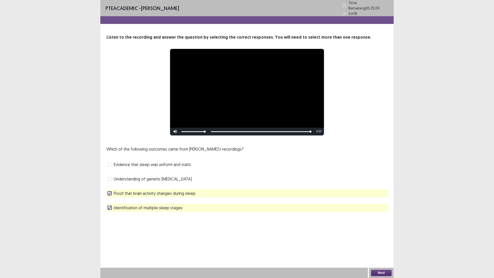
click at [379, 229] on div "Next" at bounding box center [381, 272] width 25 height 10
click at [379, 229] on button "Next" at bounding box center [381, 272] width 21 height 6
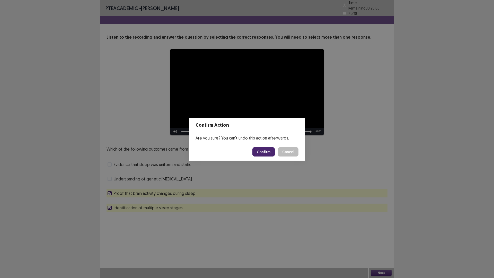
click at [263, 153] on button "Confirm" at bounding box center [263, 151] width 22 height 9
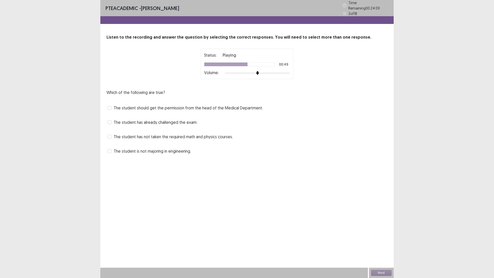
click at [158, 134] on span "The student has not taken the required math and physics courses." at bounding box center [173, 136] width 119 height 6
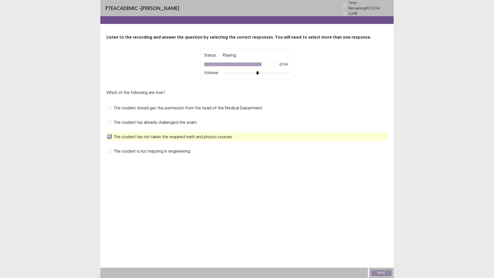
click at [175, 147] on div "The student is not majoring in engineering." at bounding box center [246, 151] width 281 height 8
click at [177, 148] on span "The student is not majoring in engineering." at bounding box center [152, 151] width 77 height 6
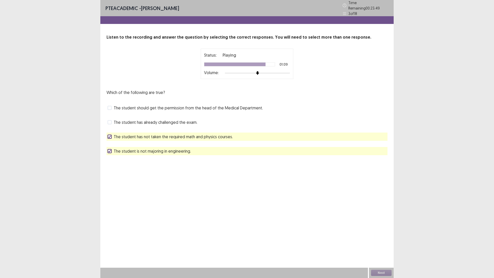
click at [172, 121] on span "The student has already challenged the exam." at bounding box center [156, 122] width 84 height 6
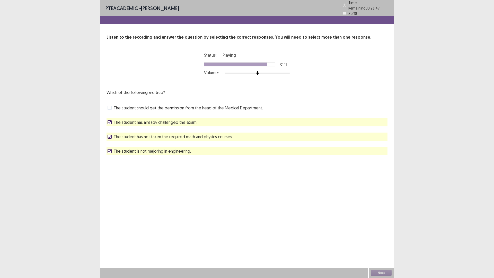
click at [172, 121] on span "The student has already challenged the exam." at bounding box center [156, 122] width 84 height 6
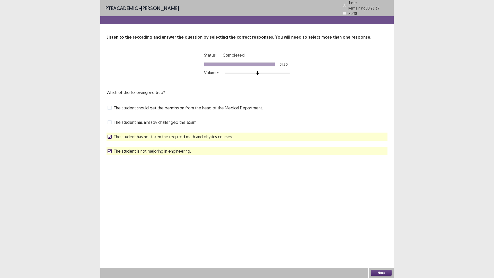
click at [383, 229] on button "Next" at bounding box center [381, 272] width 21 height 6
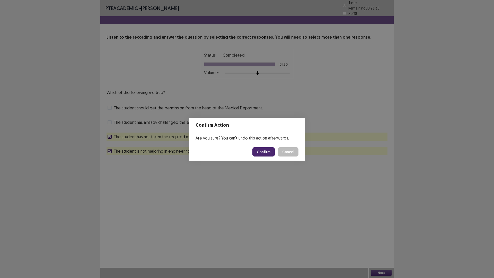
click at [264, 150] on button "Confirm" at bounding box center [263, 151] width 22 height 9
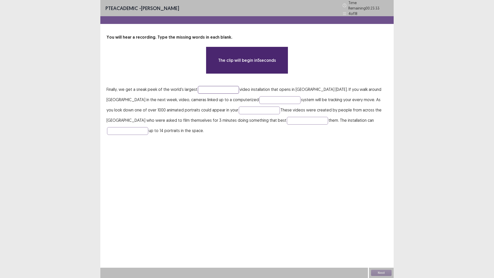
click at [218, 86] on input "text" at bounding box center [218, 90] width 41 height 8
click at [237, 175] on div "PTE academic - [PERSON_NAME] Time Remaining 00 : 23 : 32 4 of 18 You will hear …" at bounding box center [246, 139] width 293 height 278
click at [211, 87] on input "text" at bounding box center [218, 90] width 41 height 8
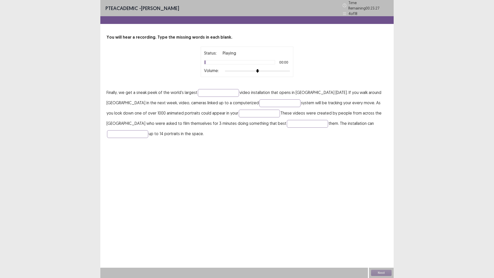
click at [262, 69] on div at bounding box center [257, 71] width 65 height 4
click at [218, 89] on input "text" at bounding box center [218, 93] width 41 height 8
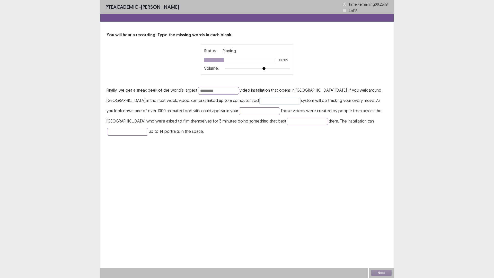
type input "**********"
click at [259, 100] on input "text" at bounding box center [279, 101] width 41 height 8
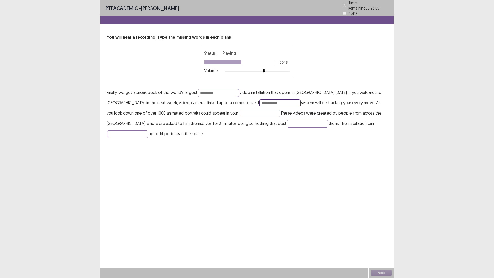
type input "**********"
click at [239, 110] on input "text" at bounding box center [259, 114] width 41 height 8
type input "******"
click at [287, 120] on input "text" at bounding box center [307, 124] width 41 height 8
type input "**********"
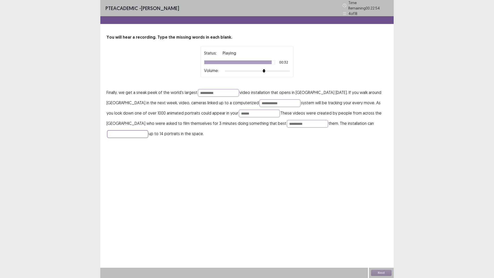
click at [148, 130] on input "text" at bounding box center [127, 134] width 41 height 8
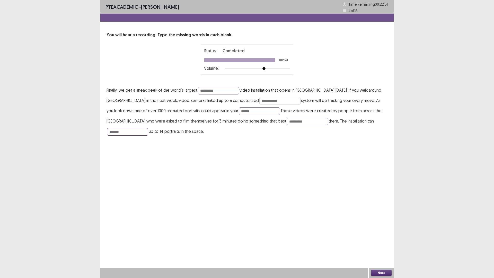
type input "*******"
click at [259, 101] on input "**********" at bounding box center [279, 101] width 41 height 8
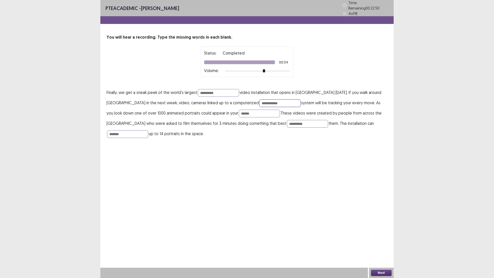
click at [259, 101] on input "**********" at bounding box center [279, 103] width 41 height 8
type input "**********"
click at [239, 111] on input "******" at bounding box center [259, 114] width 41 height 8
click at [212, 90] on input "**********" at bounding box center [218, 93] width 41 height 8
click at [201, 90] on input "**********" at bounding box center [218, 93] width 41 height 8
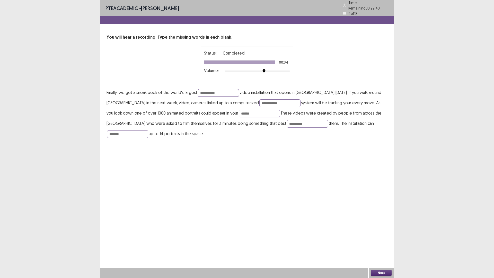
click at [225, 92] on input "**********" at bounding box center [218, 93] width 41 height 8
type input "**********"
click at [259, 102] on input "**********" at bounding box center [279, 103] width 41 height 8
click at [379, 229] on button "Next" at bounding box center [381, 272] width 21 height 6
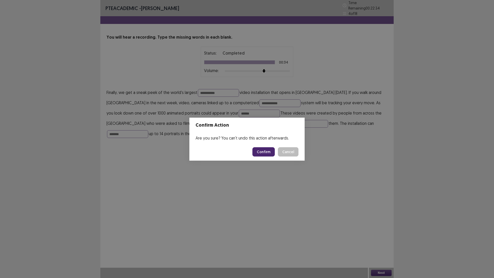
click at [258, 153] on button "Confirm" at bounding box center [263, 151] width 22 height 9
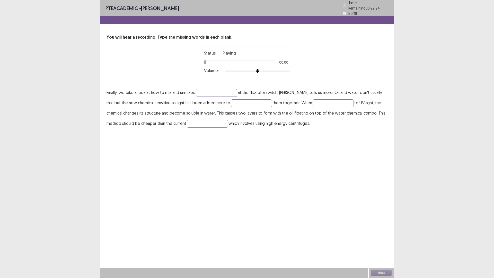
click at [258, 70] on img at bounding box center [257, 71] width 4 height 4
click at [264, 70] on div at bounding box center [257, 71] width 65 height 4
click at [268, 69] on div at bounding box center [257, 71] width 65 height 4
click at [216, 92] on input "text" at bounding box center [216, 93] width 41 height 8
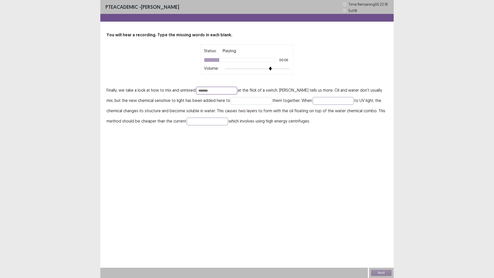
type input "*******"
click at [235, 100] on input "text" at bounding box center [251, 101] width 41 height 8
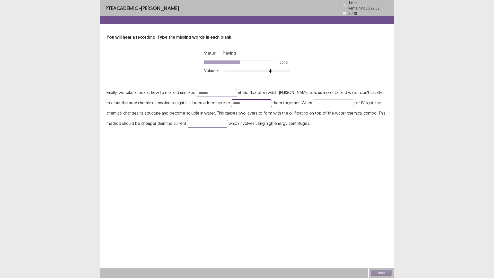
type input "*****"
click at [316, 103] on input "text" at bounding box center [332, 103] width 41 height 8
type input "*******"
click at [199, 122] on input "text" at bounding box center [207, 124] width 41 height 8
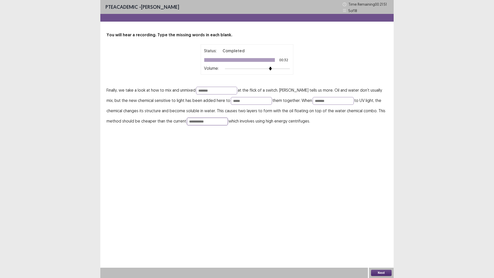
type input "**********"
click at [383, 229] on button "Next" at bounding box center [381, 272] width 21 height 6
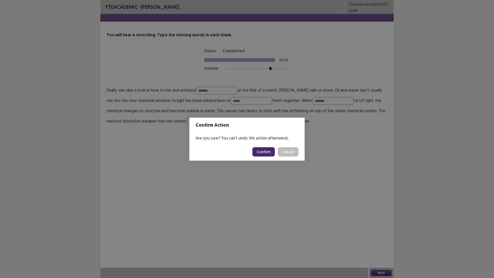
click at [264, 151] on button "Confirm" at bounding box center [263, 151] width 22 height 9
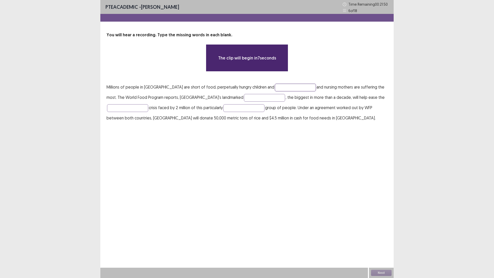
click at [275, 86] on input "text" at bounding box center [295, 88] width 41 height 8
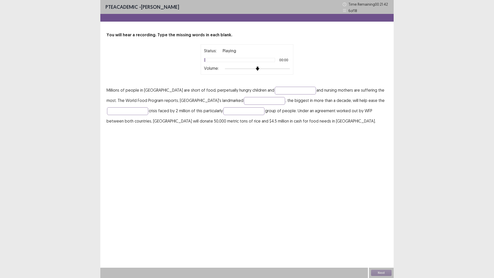
click at [260, 68] on div at bounding box center [257, 69] width 65 height 4
click at [262, 68] on div at bounding box center [257, 69] width 65 height 4
click at [268, 69] on div at bounding box center [257, 69] width 65 height 4
click at [277, 69] on div at bounding box center [257, 69] width 65 height 4
click at [282, 95] on p "Millions of people in [GEOGRAPHIC_DATA] are short of food, perpetually hungry c…" at bounding box center [246, 105] width 281 height 41
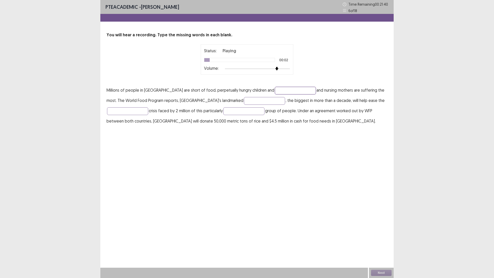
click at [282, 90] on input "text" at bounding box center [295, 91] width 41 height 8
type input "********"
click at [244, 101] on input "text" at bounding box center [264, 101] width 41 height 8
type input "********"
click at [128, 110] on input "text" at bounding box center [127, 111] width 41 height 8
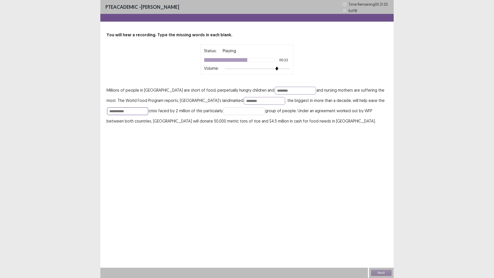
type input "**********"
click at [235, 110] on input "text" at bounding box center [243, 111] width 41 height 8
type input "**********"
click at [238, 126] on div "**********" at bounding box center [246, 68] width 293 height 136
click at [278, 90] on input "********" at bounding box center [295, 91] width 41 height 8
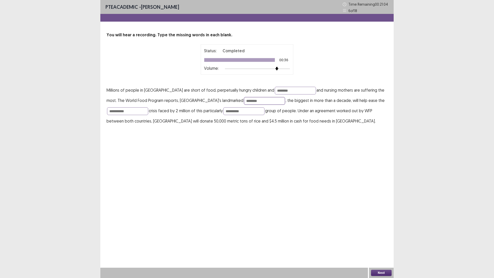
click at [244, 103] on input "********" at bounding box center [264, 101] width 41 height 8
click at [122, 110] on input "**********" at bounding box center [127, 111] width 41 height 8
click at [374, 229] on button "Next" at bounding box center [381, 272] width 21 height 6
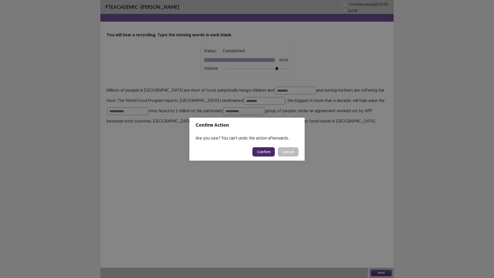
click at [266, 150] on button "Confirm" at bounding box center [263, 151] width 22 height 9
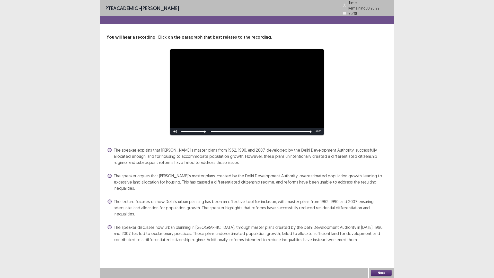
click at [213, 129] on div "Skip Backward Skip Forward Mute Current Time 0:22 / Duration 0:22 Loaded : 100.…" at bounding box center [247, 132] width 154 height 8
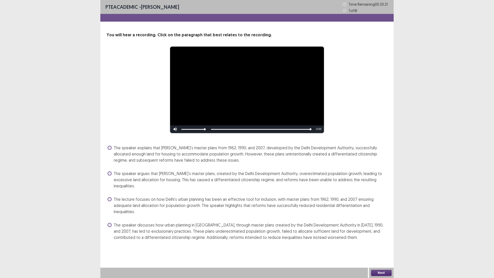
click at [211, 130] on div "Skip Backward Skip Forward Mute Current Time 0:22 / Duration 0:22 Loaded : 100.…" at bounding box center [247, 129] width 154 height 8
click at [293, 198] on span "The lecture focuses on how Delhi’s urban planning has been an effective tool fo…" at bounding box center [251, 205] width 274 height 19
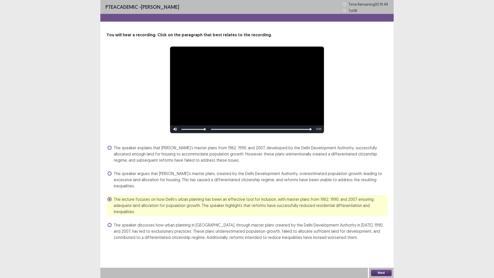
click at [294, 182] on span "The speaker argues that [PERSON_NAME]’s master plans, created by the Delhi Deve…" at bounding box center [251, 179] width 274 height 19
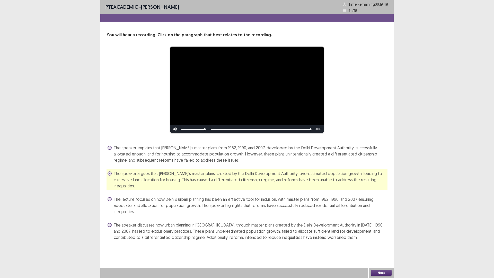
click at [379, 229] on button "Next" at bounding box center [381, 272] width 21 height 6
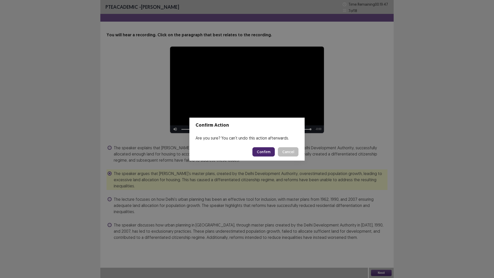
click at [234, 204] on div "Confirm Action Are you sure? You can't undo this action afterwards. Confirm Can…" at bounding box center [247, 139] width 494 height 278
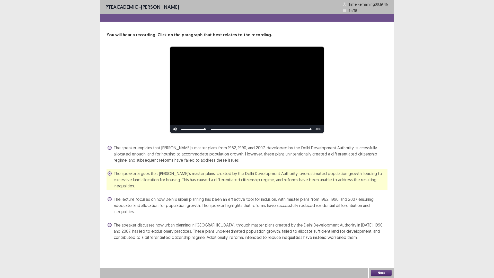
click at [224, 229] on span "The speaker discusses how urban planning in [GEOGRAPHIC_DATA], through master p…" at bounding box center [251, 231] width 274 height 19
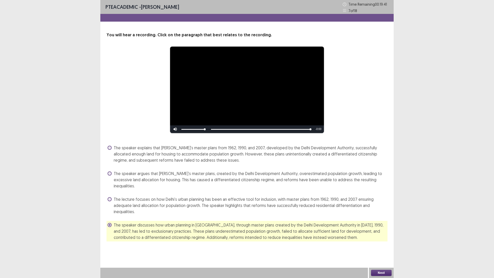
click at [269, 162] on span "The speaker explains that [PERSON_NAME]’s master plans from 1962, 1990, and 200…" at bounding box center [251, 153] width 274 height 19
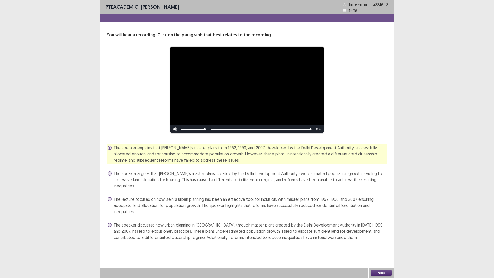
click at [378, 229] on button "Next" at bounding box center [381, 272] width 21 height 6
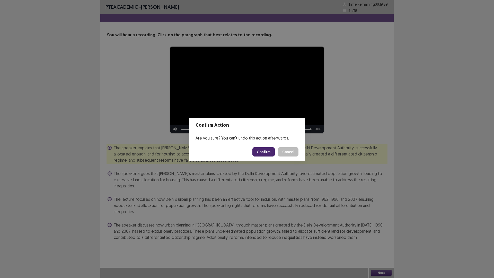
click at [259, 153] on button "Confirm" at bounding box center [263, 151] width 22 height 9
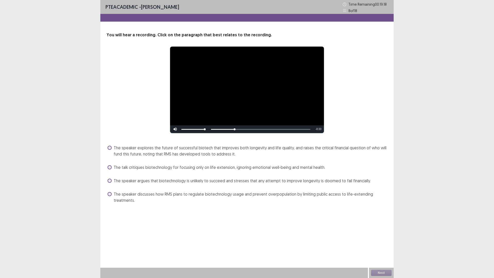
click at [350, 152] on span "The speaker explores the future of successful biotech that improves both longev…" at bounding box center [251, 150] width 274 height 12
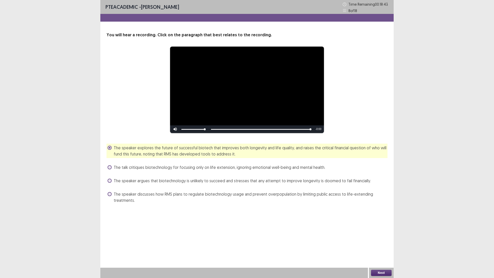
click at [387, 229] on button "Next" at bounding box center [381, 272] width 21 height 6
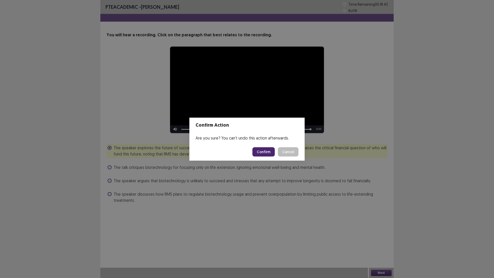
click at [256, 153] on button "Confirm" at bounding box center [263, 151] width 22 height 9
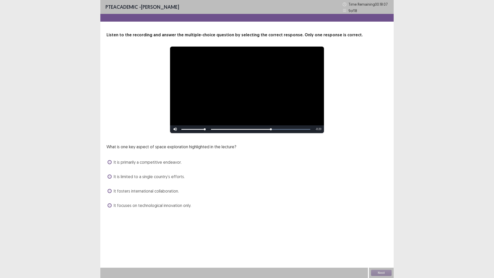
click at [150, 193] on span "It fosters international collaboration." at bounding box center [146, 191] width 65 height 6
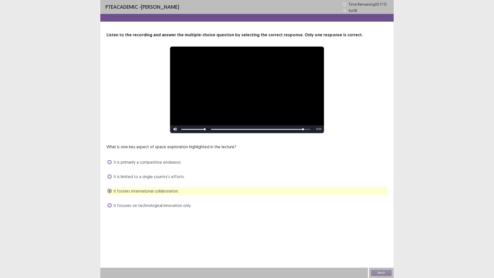
click at [365, 229] on div "**********" at bounding box center [246, 139] width 293 height 278
click at [371, 229] on div "Next" at bounding box center [381, 272] width 25 height 10
click at [378, 229] on button "Next" at bounding box center [381, 272] width 21 height 6
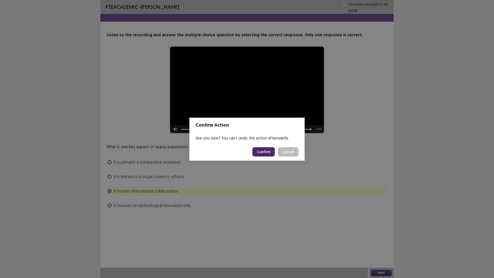
click at [261, 154] on button "Confirm" at bounding box center [263, 151] width 22 height 9
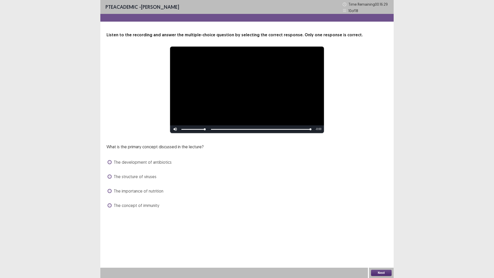
click at [377, 229] on div "Next" at bounding box center [381, 272] width 25 height 10
click at [378, 229] on button "Next" at bounding box center [381, 272] width 21 height 6
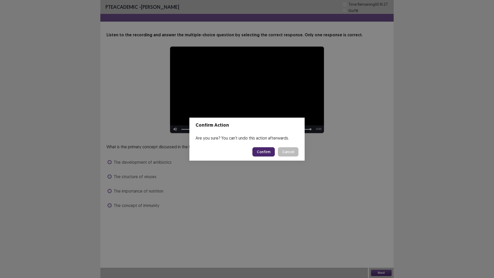
click at [266, 150] on button "Confirm" at bounding box center [263, 151] width 22 height 9
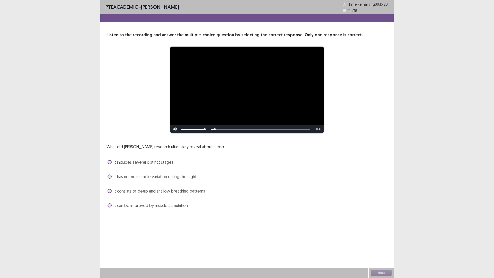
click at [149, 164] on span "It includes several distinct stages" at bounding box center [144, 162] width 60 height 6
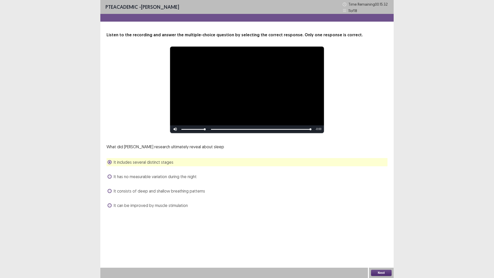
click at [386, 229] on button "Next" at bounding box center [381, 272] width 21 height 6
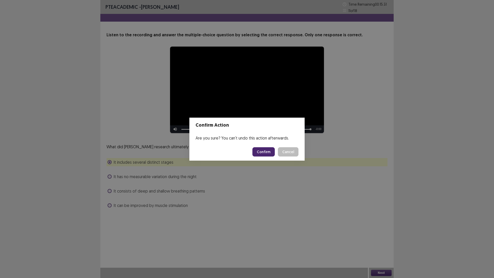
click at [262, 153] on button "Confirm" at bounding box center [263, 151] width 22 height 9
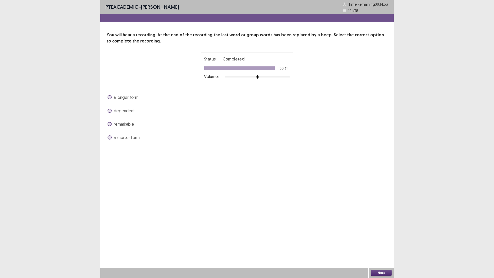
click at [130, 97] on span "a longer form" at bounding box center [126, 97] width 25 height 6
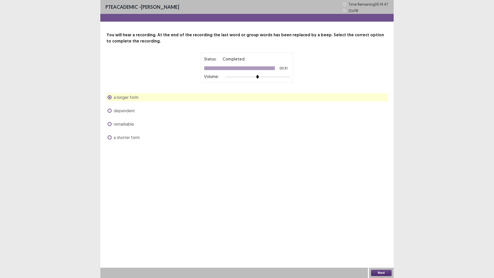
click at [385, 229] on button "Next" at bounding box center [381, 272] width 21 height 6
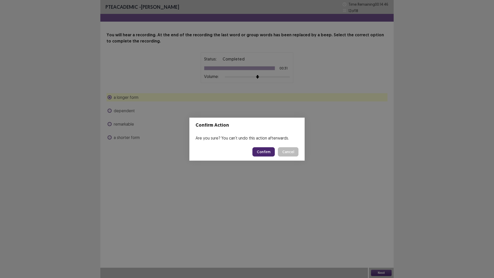
click at [261, 150] on button "Confirm" at bounding box center [263, 151] width 22 height 9
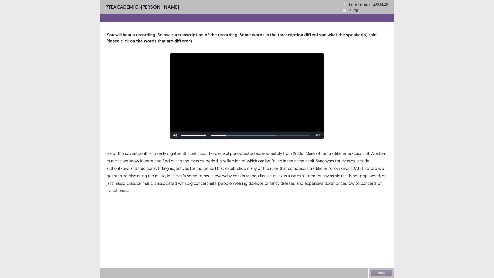
click at [294, 153] on span "1900s" at bounding box center [298, 153] width 10 height 6
click at [348, 184] on span "low" at bounding box center [351, 183] width 7 height 6
click at [375, 229] on button "Next" at bounding box center [381, 272] width 21 height 6
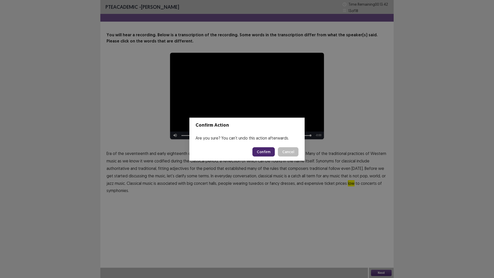
click at [288, 152] on button "Cancel" at bounding box center [288, 151] width 21 height 9
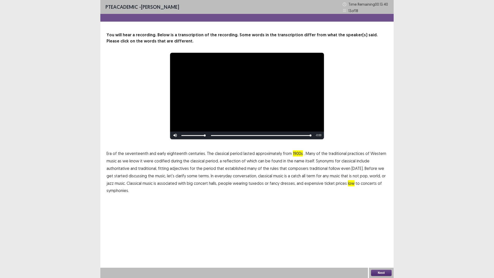
click at [302, 176] on span "all" at bounding box center [304, 176] width 4 height 6
click at [291, 176] on span "catch" at bounding box center [296, 176] width 10 height 6
click at [306, 176] on span "term" at bounding box center [310, 176] width 9 height 6
click at [302, 175] on span "all" at bounding box center [304, 176] width 4 height 6
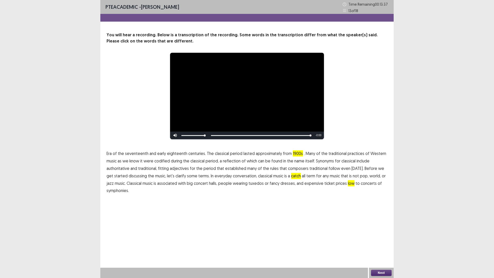
click at [291, 174] on span "catch" at bounding box center [296, 176] width 10 height 6
click at [383, 229] on button "Next" at bounding box center [381, 272] width 21 height 6
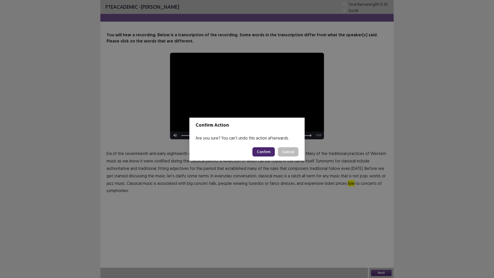
click at [269, 150] on button "Confirm" at bounding box center [263, 151] width 22 height 9
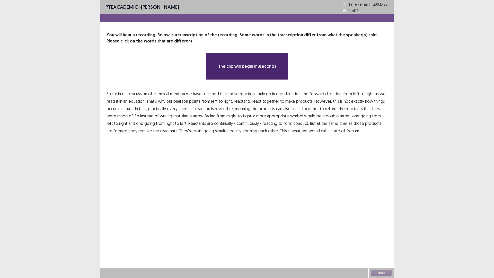
click at [179, 109] on span "chemical" at bounding box center [186, 108] width 16 height 6
click at [191, 107] on span "chemical" at bounding box center [186, 108] width 16 height 6
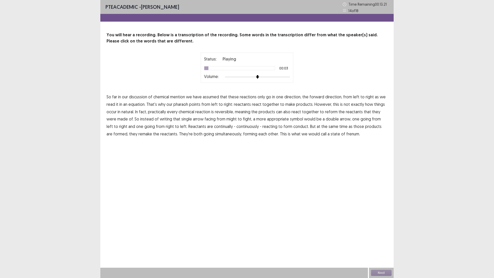
click at [178, 96] on span "mention" at bounding box center [177, 97] width 15 height 6
click at [184, 105] on span "pharaoh" at bounding box center [180, 104] width 15 height 6
click at [131, 112] on span "natural." at bounding box center [127, 111] width 13 height 6
click at [333, 113] on span "reform" at bounding box center [331, 111] width 13 height 6
click at [333, 111] on span "reform" at bounding box center [331, 111] width 13 height 6
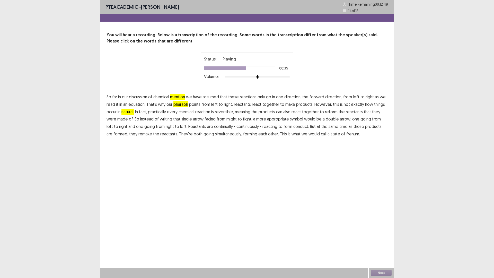
click at [226, 119] on span "might" at bounding box center [231, 119] width 10 height 6
click at [243, 119] on span "fight," at bounding box center [247, 119] width 9 height 6
click at [293, 126] on span "conduct." at bounding box center [301, 126] width 16 height 6
click at [346, 134] on span "frenum." at bounding box center [353, 134] width 14 height 6
click at [386, 229] on button "Next" at bounding box center [381, 272] width 21 height 6
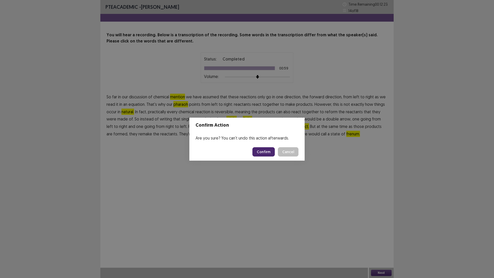
click at [270, 150] on button "Confirm" at bounding box center [263, 151] width 22 height 9
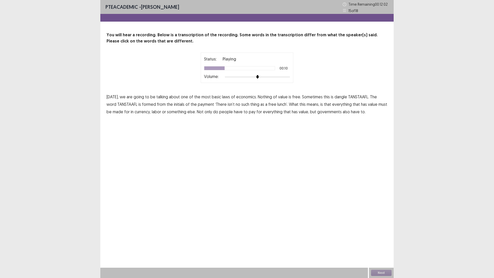
click at [336, 97] on span "dangle" at bounding box center [340, 97] width 13 height 6
click at [198, 105] on span "payment" at bounding box center [206, 104] width 16 height 6
click at [228, 104] on span "isn’t" at bounding box center [231, 104] width 7 height 6
click at [113, 113] on span "made" at bounding box center [118, 111] width 11 height 6
click at [376, 229] on button "Next" at bounding box center [381, 272] width 21 height 6
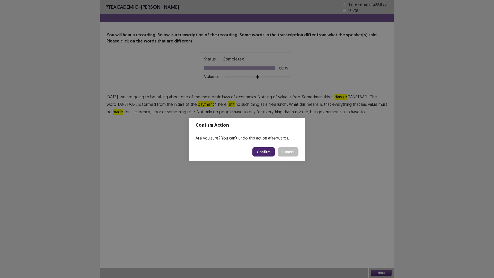
click at [268, 157] on footer "Confirm Cancel" at bounding box center [246, 151] width 115 height 17
click at [267, 155] on button "Confirm" at bounding box center [263, 151] width 22 height 9
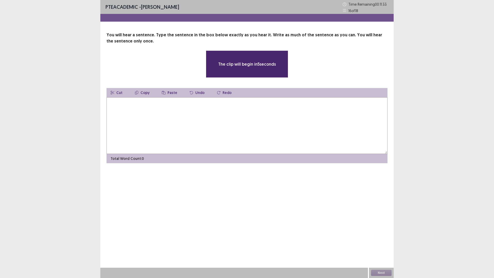
click at [187, 112] on textarea at bounding box center [246, 125] width 281 height 57
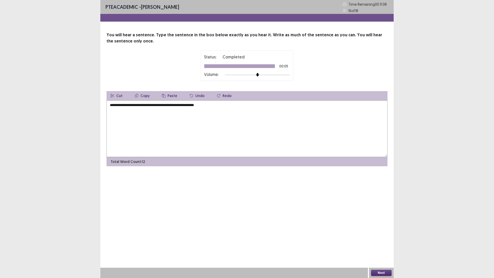
click at [117, 105] on textarea "**********" at bounding box center [246, 128] width 281 height 57
type textarea "**********"
click at [379, 229] on button "Next" at bounding box center [381, 272] width 21 height 6
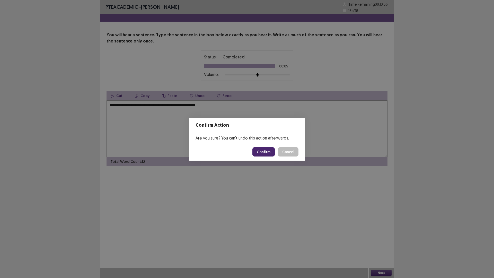
click at [266, 153] on button "Confirm" at bounding box center [263, 151] width 22 height 9
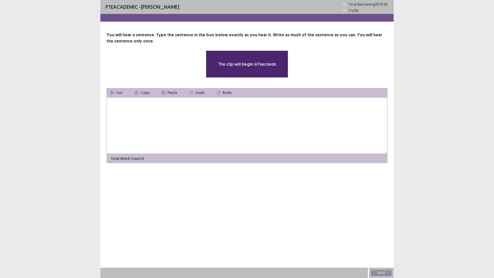
click at [152, 120] on textarea at bounding box center [246, 125] width 281 height 57
click at [120, 101] on textarea at bounding box center [246, 125] width 281 height 57
click at [102, 113] on div "You will hear a sentence. Type the sentence in the box below exactly as you hea…" at bounding box center [246, 97] width 293 height 131
click at [115, 104] on textarea at bounding box center [246, 125] width 281 height 57
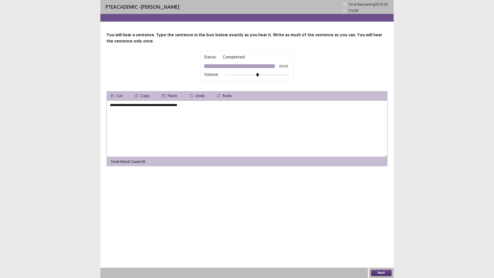
type textarea "**********"
click at [382, 229] on button "Next" at bounding box center [381, 272] width 21 height 6
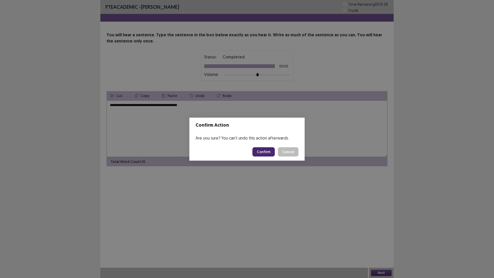
click at [251, 155] on footer "Confirm Cancel" at bounding box center [246, 151] width 115 height 17
click at [262, 155] on button "Confirm" at bounding box center [263, 151] width 22 height 9
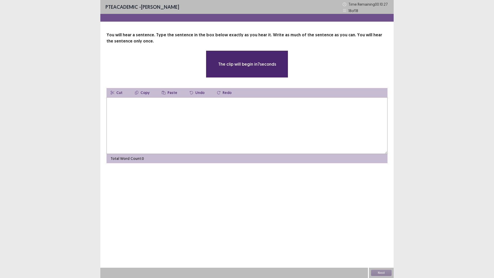
click at [235, 117] on textarea at bounding box center [246, 125] width 281 height 57
click at [201, 106] on textarea at bounding box center [246, 125] width 281 height 57
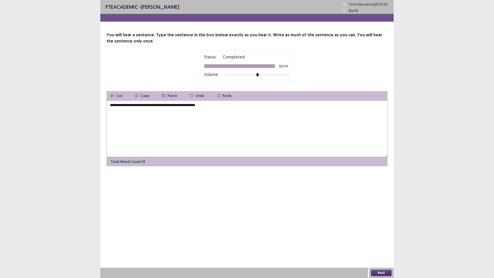
type textarea "**********"
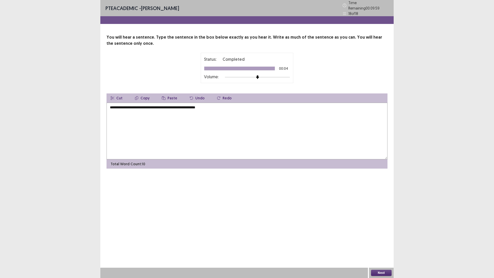
click at [373, 229] on button "Next" at bounding box center [381, 272] width 21 height 6
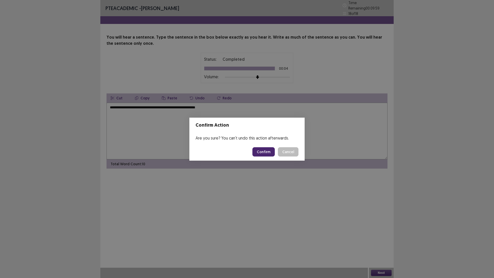
click at [268, 155] on button "Confirm" at bounding box center [263, 151] width 22 height 9
